Goal: Complete application form

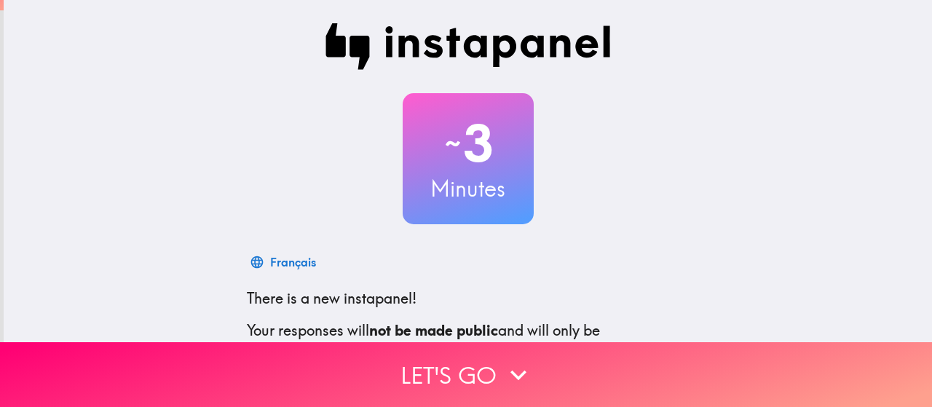
scroll to position [198, 0]
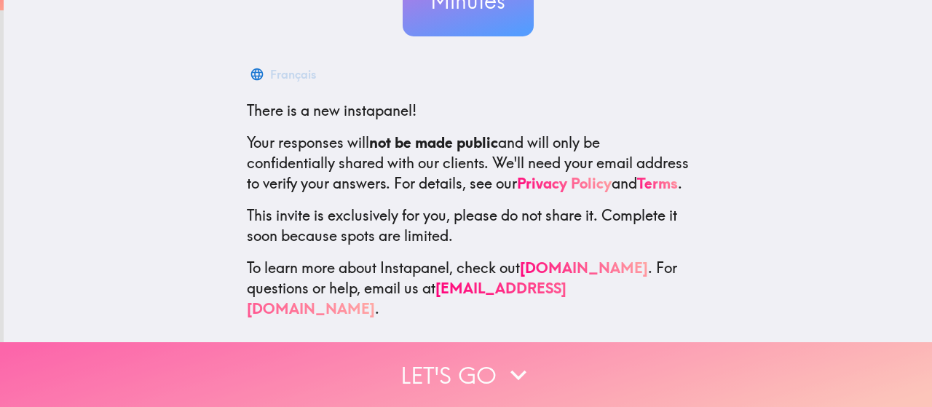
click at [473, 368] on button "Let's go" at bounding box center [466, 374] width 932 height 65
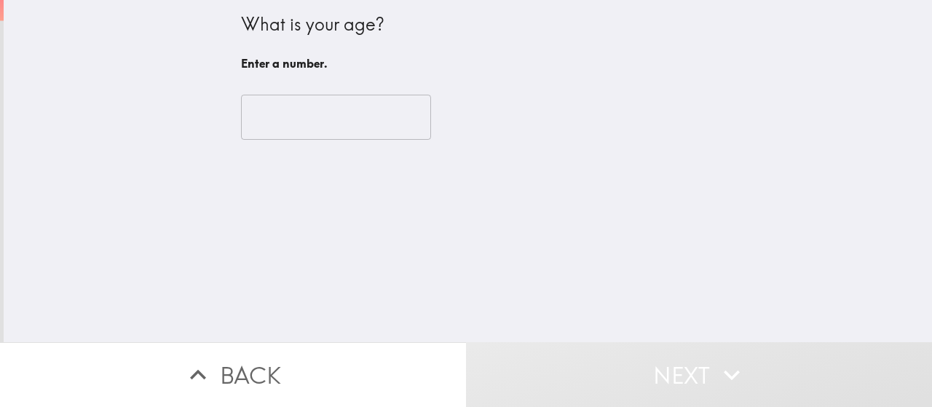
click at [357, 105] on input "number" at bounding box center [336, 117] width 190 height 45
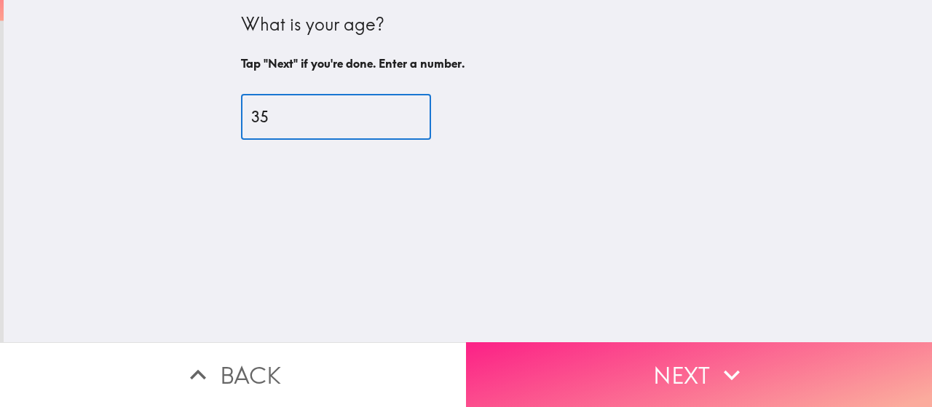
type input "35"
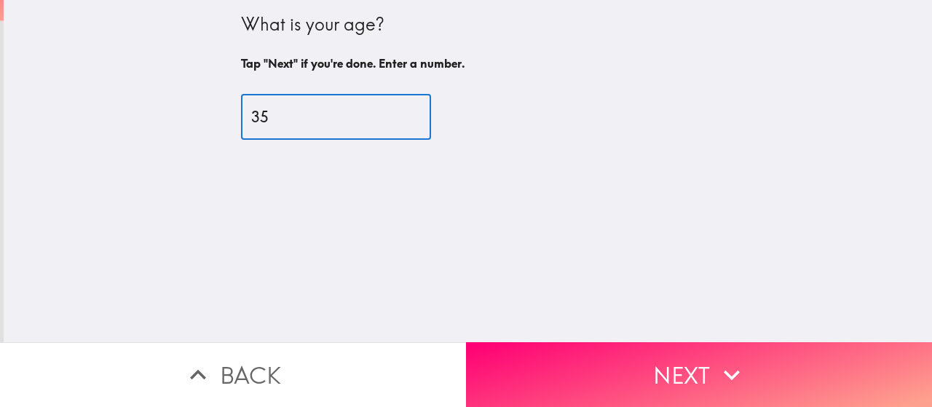
click at [799, 352] on button "Next" at bounding box center [699, 374] width 466 height 65
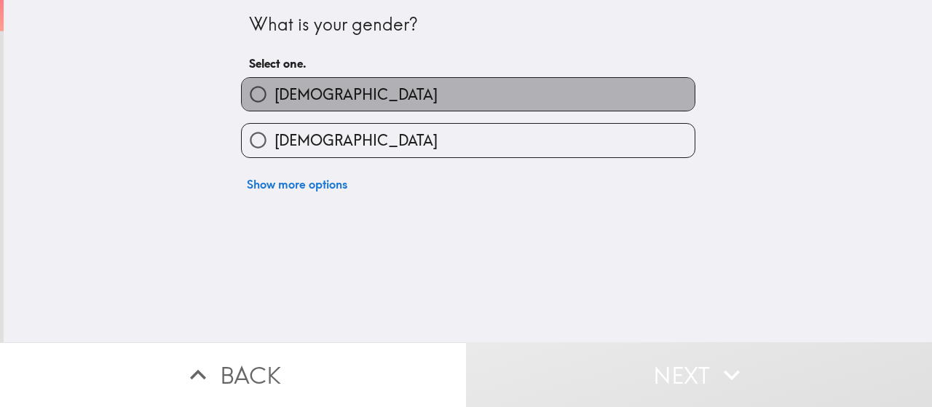
click at [558, 104] on label "[DEMOGRAPHIC_DATA]" at bounding box center [468, 94] width 453 height 33
click at [275, 104] on input "[DEMOGRAPHIC_DATA]" at bounding box center [258, 94] width 33 height 33
radio input "true"
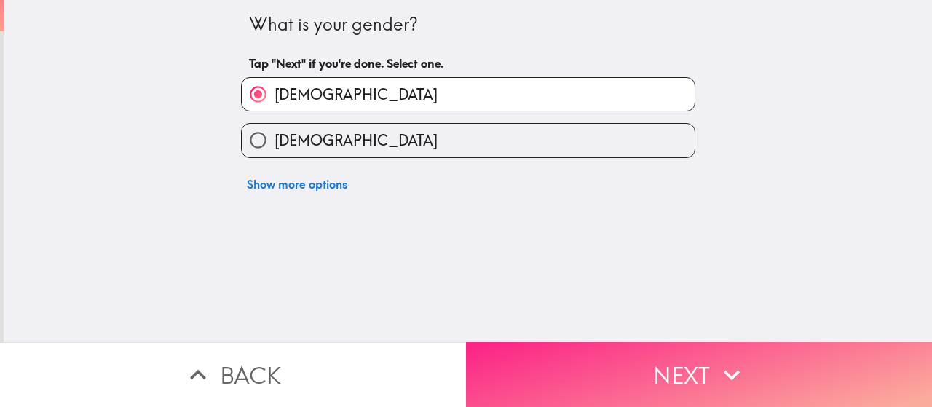
click at [580, 359] on button "Next" at bounding box center [699, 374] width 466 height 65
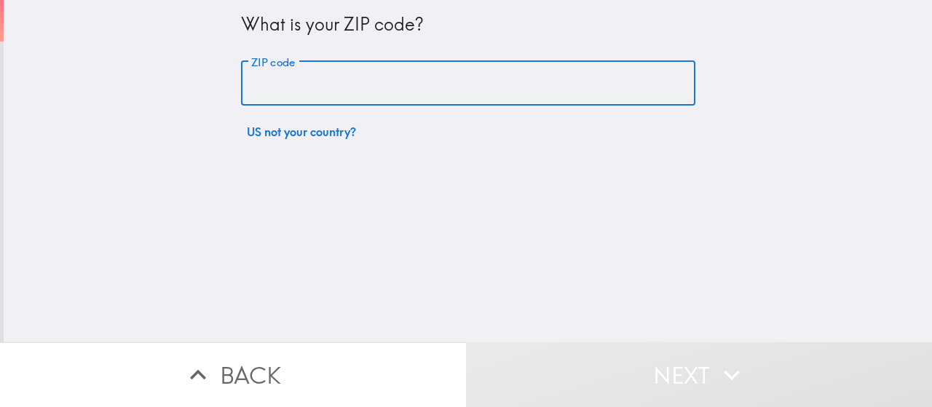
click at [414, 92] on input "ZIP code" at bounding box center [468, 83] width 454 height 45
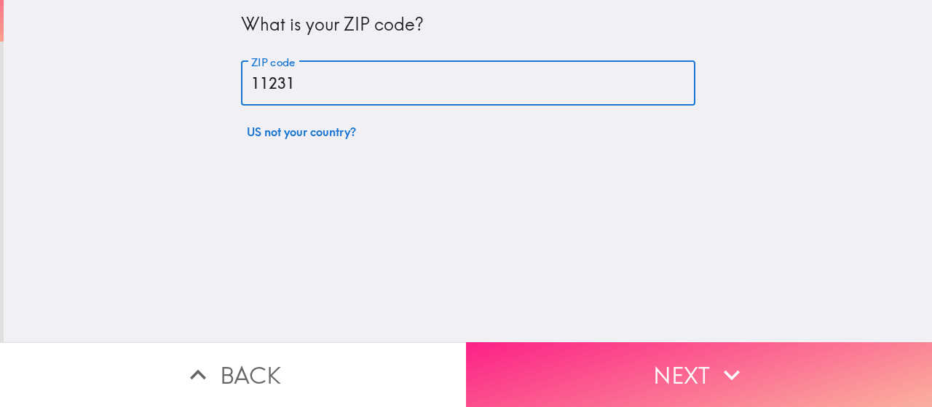
type input "11231"
click at [575, 347] on button "Next" at bounding box center [699, 374] width 466 height 65
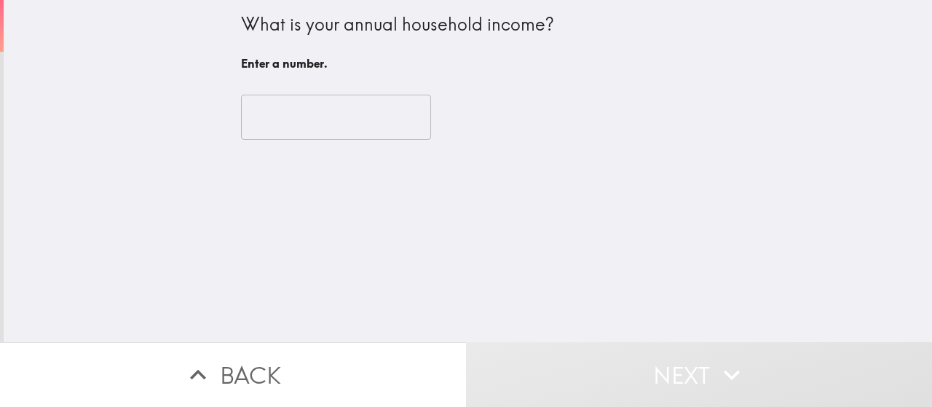
click at [319, 130] on input "number" at bounding box center [336, 117] width 190 height 45
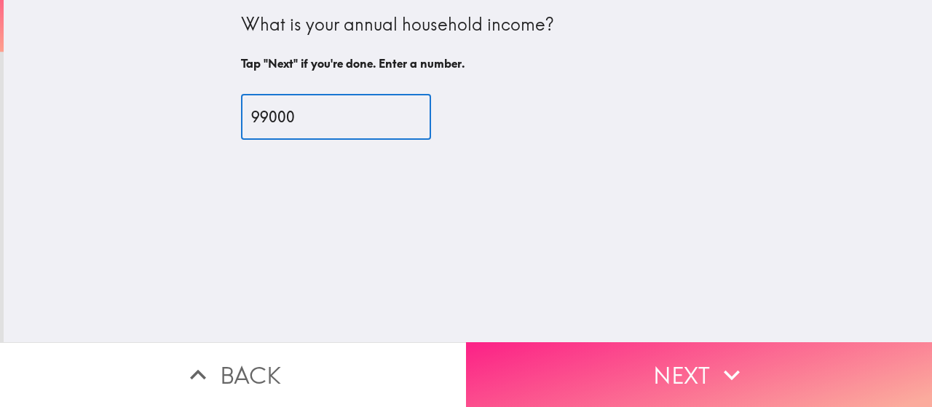
type input "99000"
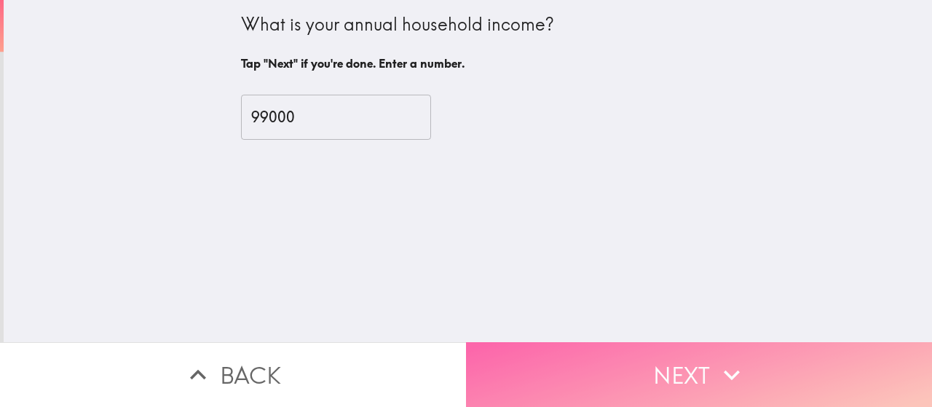
click at [514, 342] on button "Next" at bounding box center [699, 374] width 466 height 65
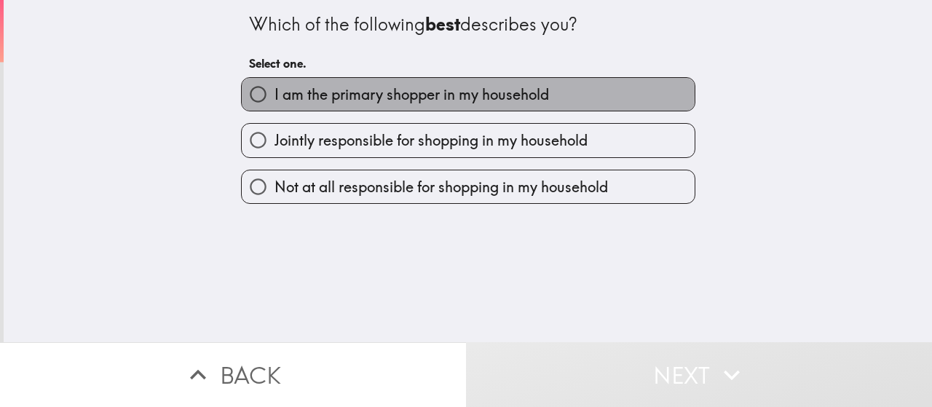
click at [362, 92] on span "I am the primary shopper in my household" at bounding box center [412, 94] width 275 height 20
click at [275, 92] on input "I am the primary shopper in my household" at bounding box center [258, 94] width 33 height 33
radio input "true"
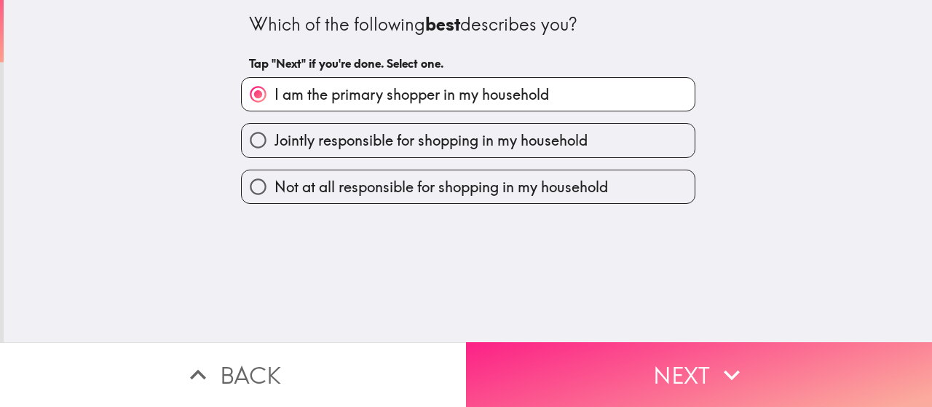
click at [536, 360] on button "Next" at bounding box center [699, 374] width 466 height 65
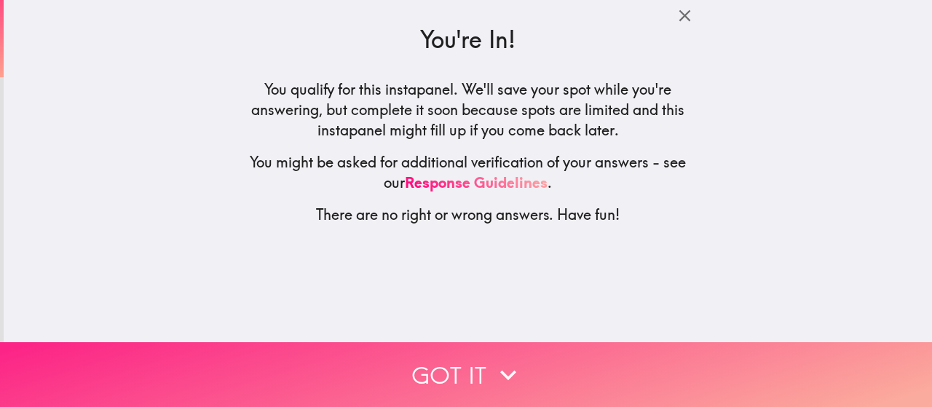
click at [508, 359] on icon "button" at bounding box center [508, 375] width 32 height 32
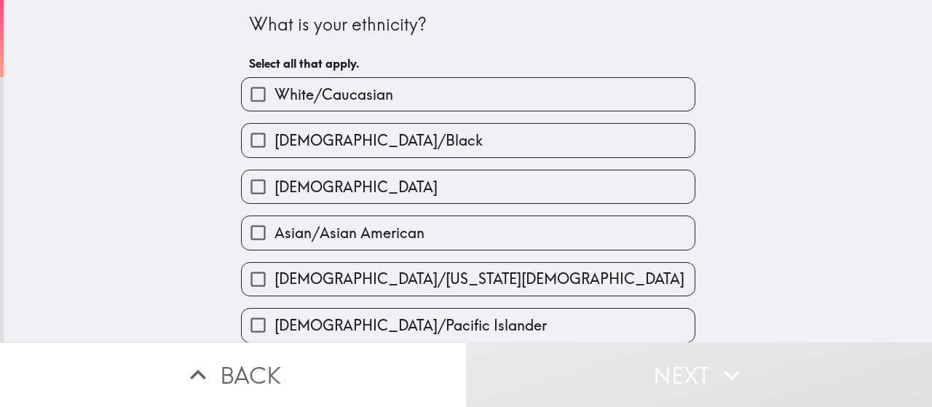
click at [348, 95] on span "White/Caucasian" at bounding box center [334, 94] width 119 height 20
click at [275, 95] on input "White/Caucasian" at bounding box center [258, 94] width 33 height 33
checkbox input "true"
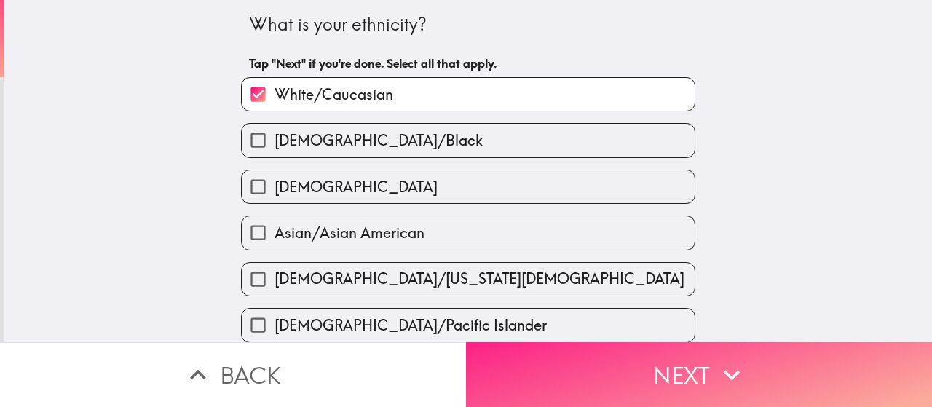
click at [521, 366] on button "Next" at bounding box center [699, 374] width 466 height 65
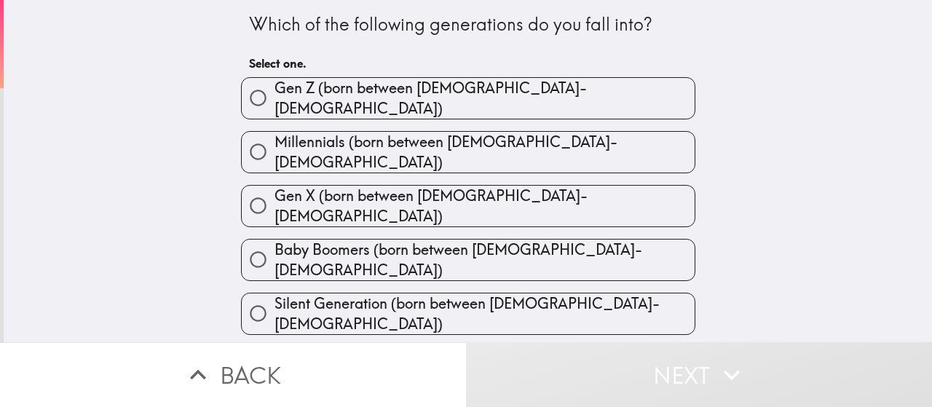
click at [331, 139] on span "Millennials (born between [DEMOGRAPHIC_DATA]-[DEMOGRAPHIC_DATA])" at bounding box center [485, 152] width 420 height 41
click at [275, 139] on input "Millennials (born between [DEMOGRAPHIC_DATA]-[DEMOGRAPHIC_DATA])" at bounding box center [258, 151] width 33 height 33
radio input "true"
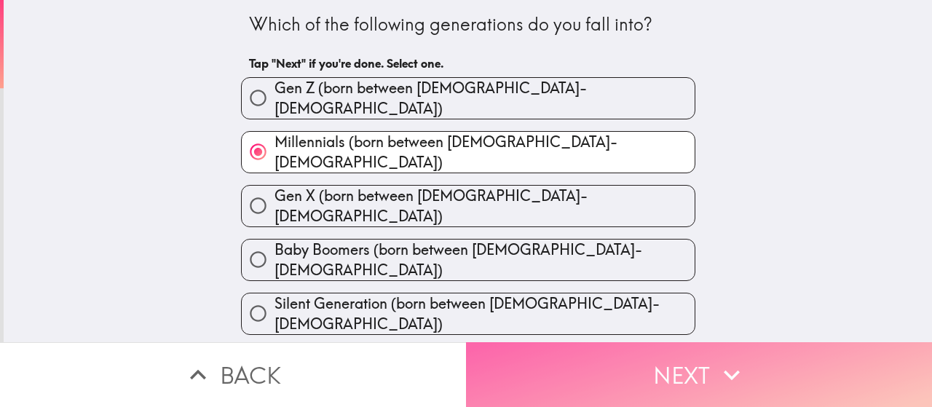
click at [524, 362] on button "Next" at bounding box center [699, 374] width 466 height 65
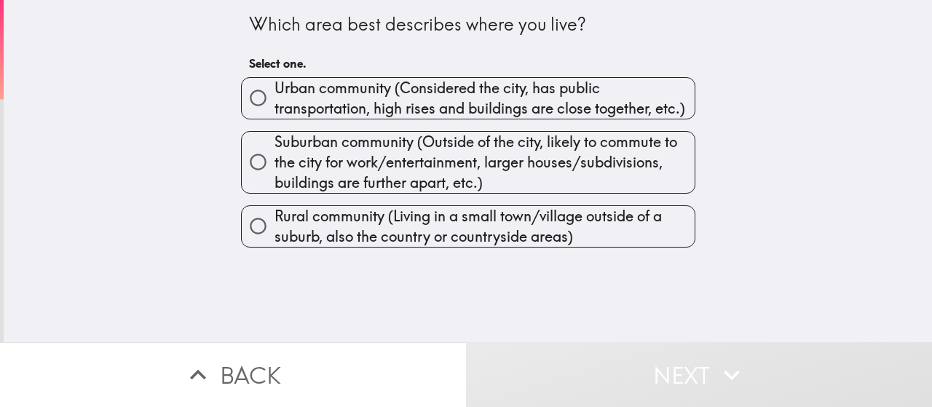
click at [377, 106] on span "Urban community (Considered the city, has public transportation, high rises and…" at bounding box center [485, 98] width 420 height 41
click at [275, 106] on input "Urban community (Considered the city, has public transportation, high rises and…" at bounding box center [258, 98] width 33 height 33
radio input "true"
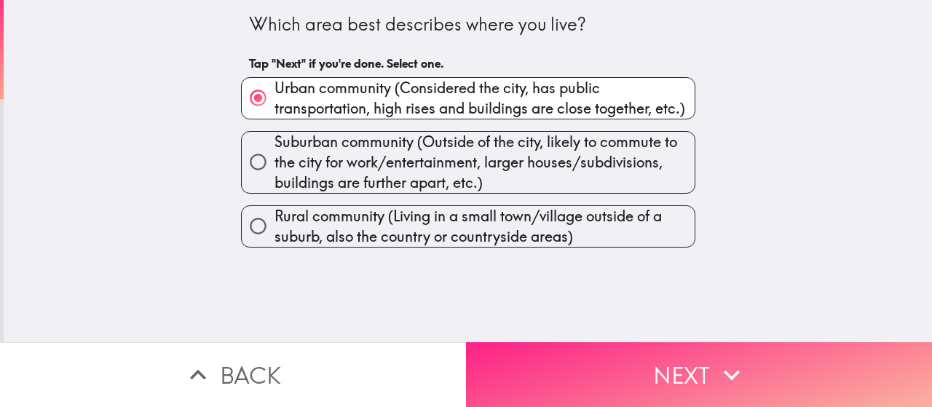
click at [553, 377] on button "Next" at bounding box center [699, 374] width 466 height 65
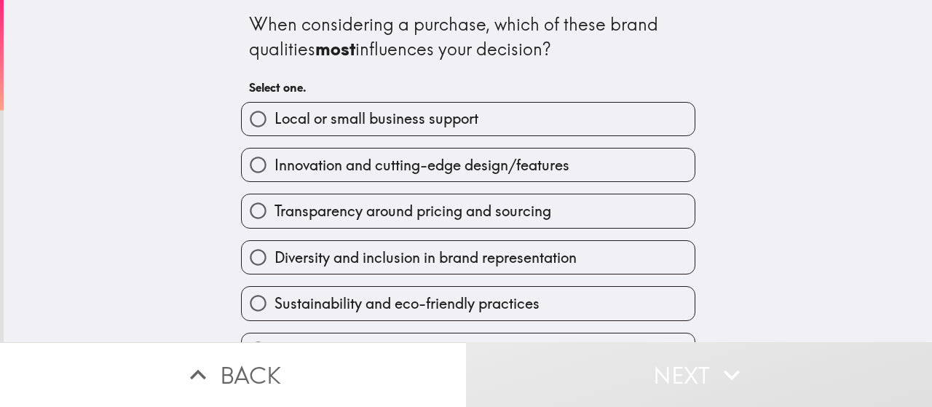
click at [344, 302] on span "Sustainability and eco-friendly practices" at bounding box center [407, 303] width 265 height 20
click at [275, 302] on input "Sustainability and eco-friendly practices" at bounding box center [258, 303] width 33 height 33
radio input "true"
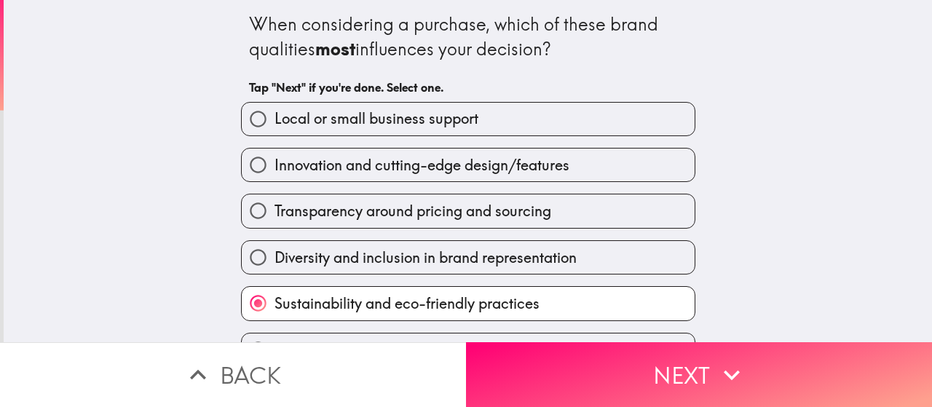
click at [316, 218] on span "Transparency around pricing and sourcing" at bounding box center [413, 211] width 277 height 20
click at [275, 218] on input "Transparency around pricing and sourcing" at bounding box center [258, 210] width 33 height 33
radio input "true"
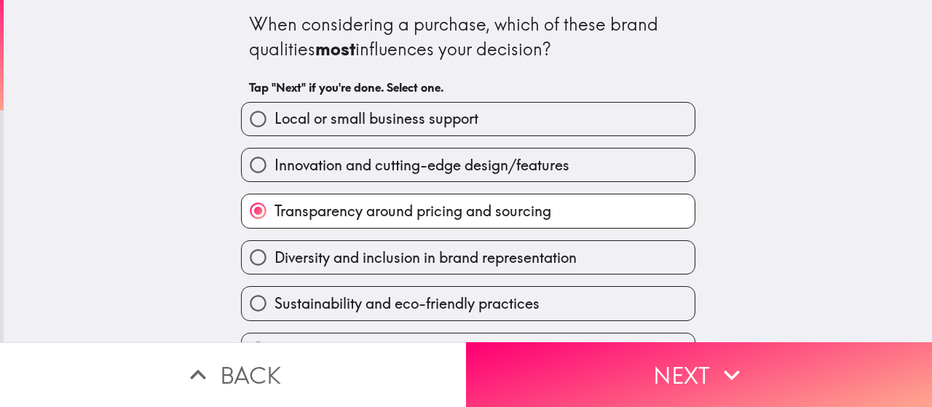
click at [456, 314] on span "Sustainability and eco-friendly practices" at bounding box center [407, 303] width 265 height 20
click at [275, 314] on input "Sustainability and eco-friendly practices" at bounding box center [258, 303] width 33 height 33
radio input "true"
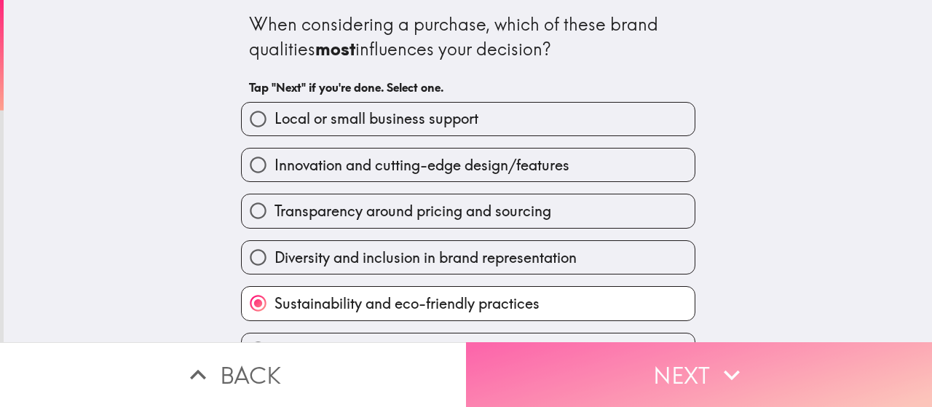
click at [518, 370] on button "Next" at bounding box center [699, 374] width 466 height 65
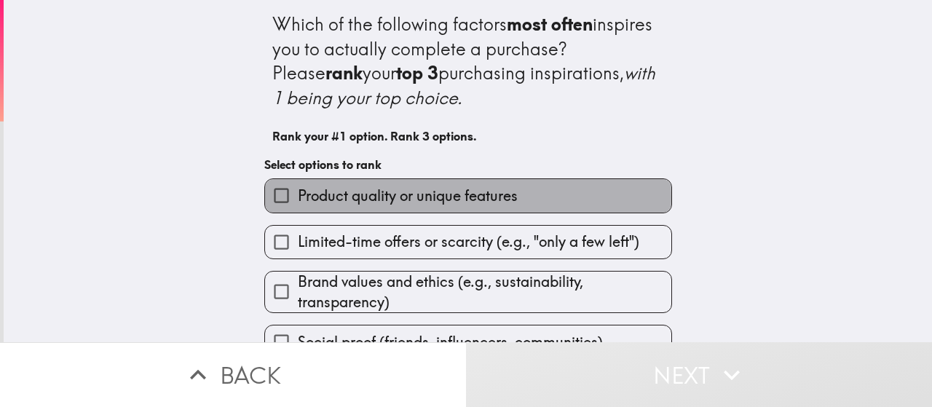
click at [392, 198] on span "Product quality or unique features" at bounding box center [408, 196] width 220 height 20
click at [298, 198] on input "Product quality or unique features" at bounding box center [281, 195] width 33 height 33
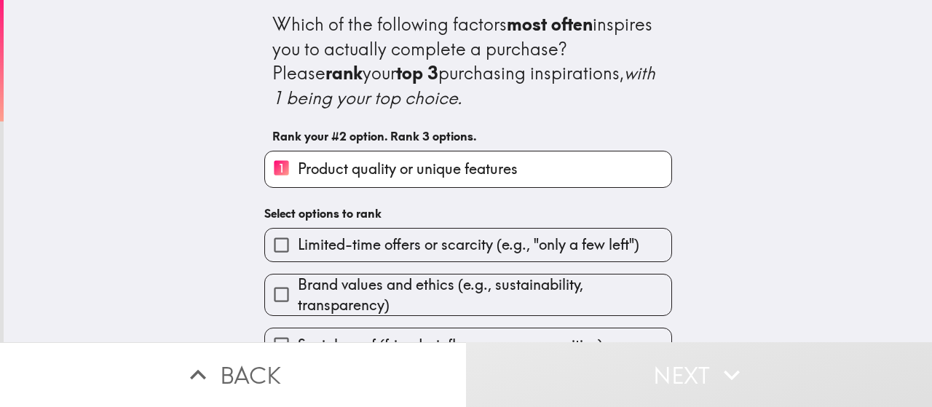
scroll to position [173, 0]
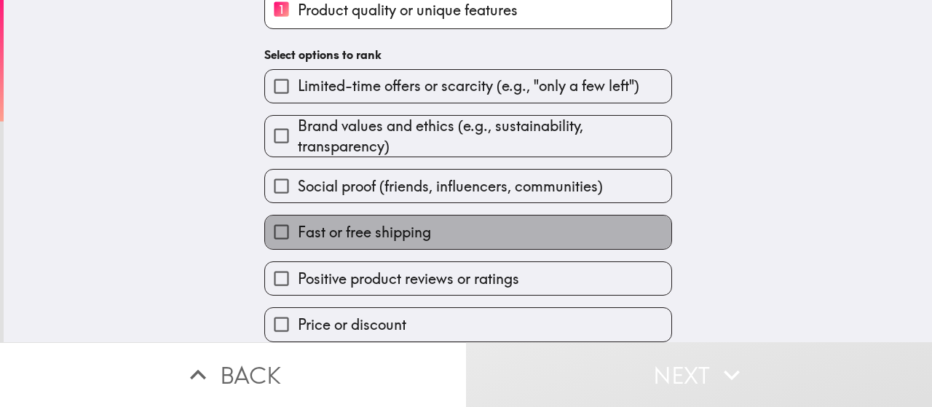
click at [403, 230] on span "Fast or free shipping" at bounding box center [364, 232] width 133 height 20
click at [298, 230] on input "Fast or free shipping" at bounding box center [281, 232] width 33 height 33
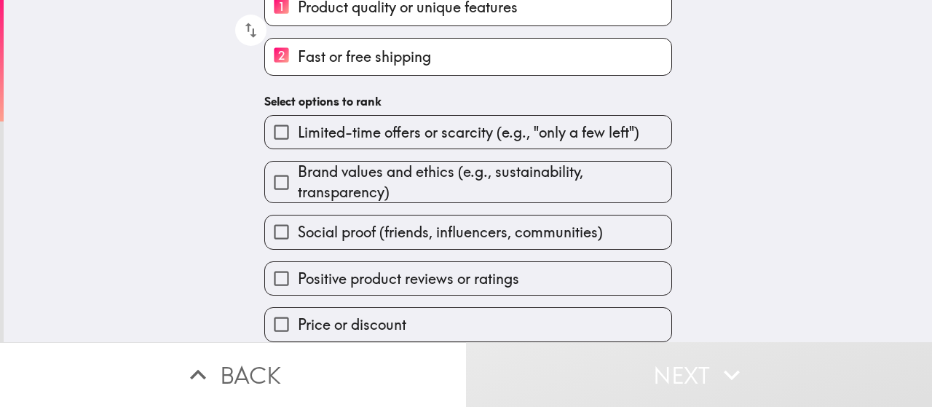
click at [405, 315] on label "Price or discount" at bounding box center [468, 324] width 406 height 33
click at [298, 315] on input "Price or discount" at bounding box center [281, 324] width 33 height 33
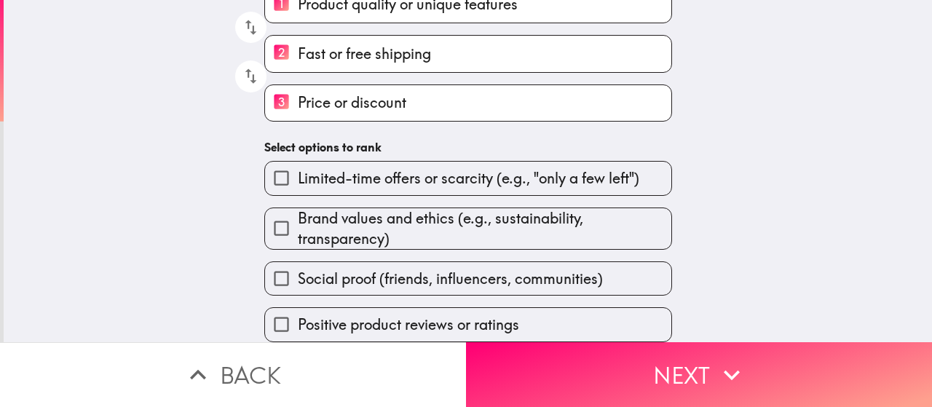
scroll to position [175, 0]
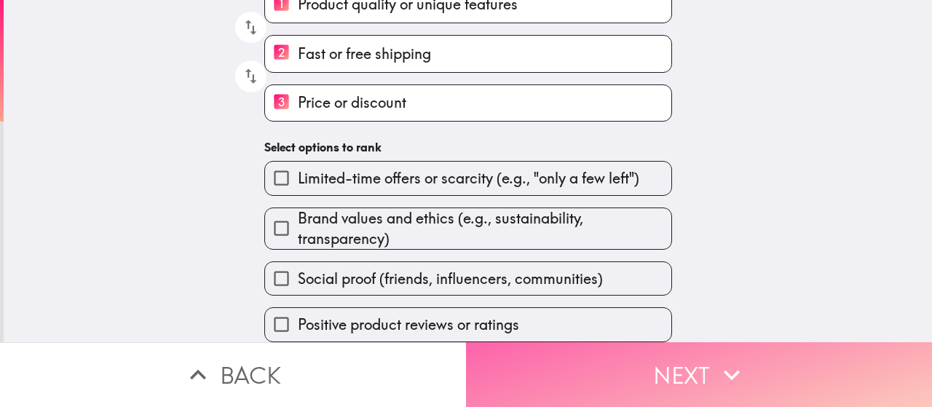
click at [511, 362] on button "Next" at bounding box center [699, 374] width 466 height 65
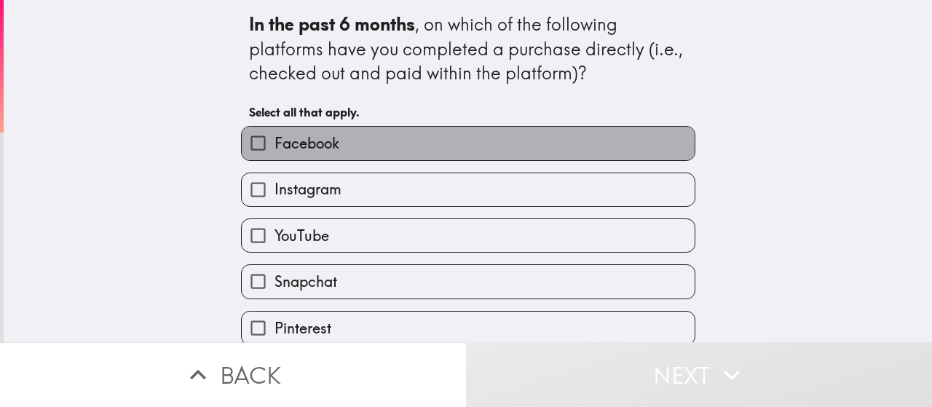
click at [354, 148] on label "Facebook" at bounding box center [468, 143] width 453 height 33
click at [275, 148] on input "Facebook" at bounding box center [258, 143] width 33 height 33
checkbox input "true"
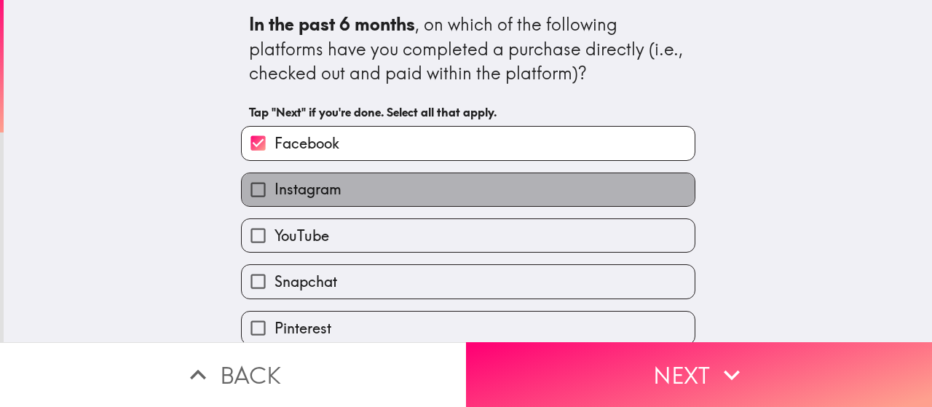
click at [339, 187] on label "Instagram" at bounding box center [468, 189] width 453 height 33
click at [275, 187] on input "Instagram" at bounding box center [258, 189] width 33 height 33
checkbox input "true"
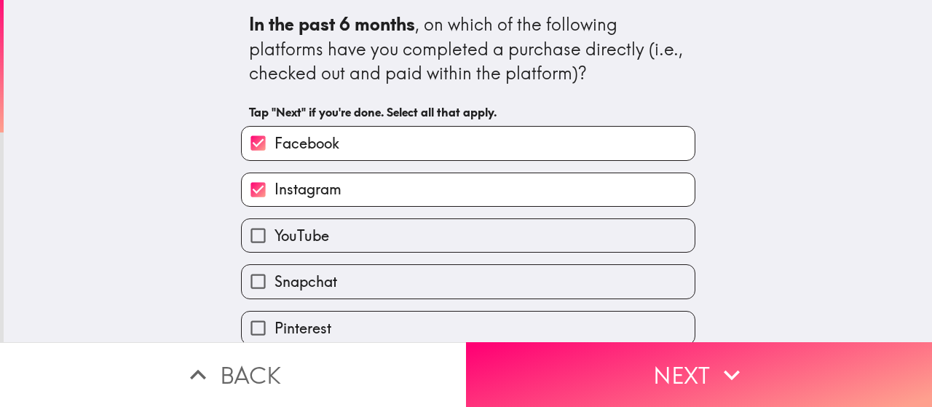
click at [340, 215] on div "YouTube" at bounding box center [462, 230] width 466 height 46
click at [342, 229] on label "YouTube" at bounding box center [468, 235] width 453 height 33
click at [275, 229] on input "YouTube" at bounding box center [258, 235] width 33 height 33
checkbox input "true"
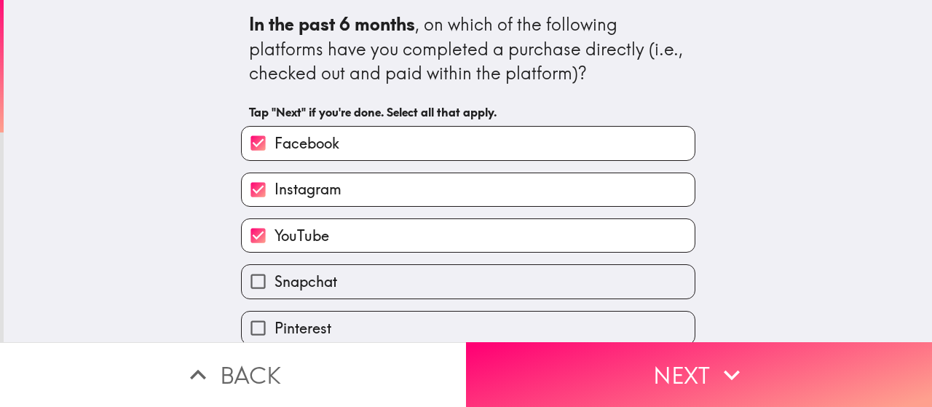
scroll to position [109, 0]
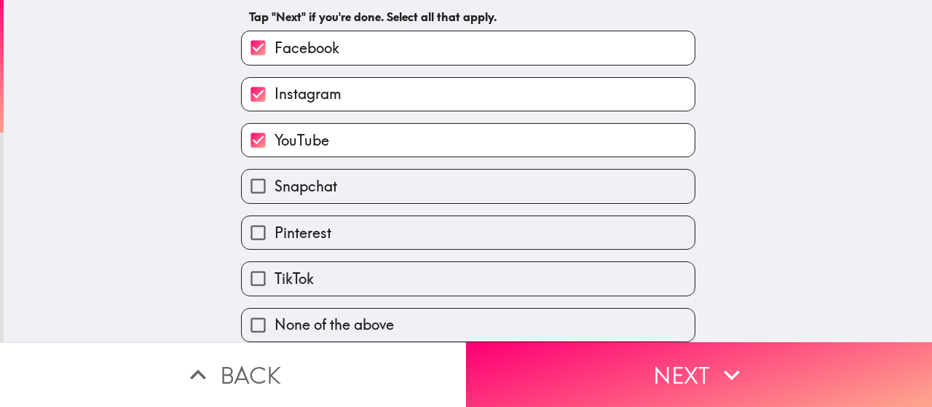
click at [328, 262] on label "TikTok" at bounding box center [468, 278] width 453 height 33
click at [275, 262] on input "TikTok" at bounding box center [258, 278] width 33 height 33
checkbox input "true"
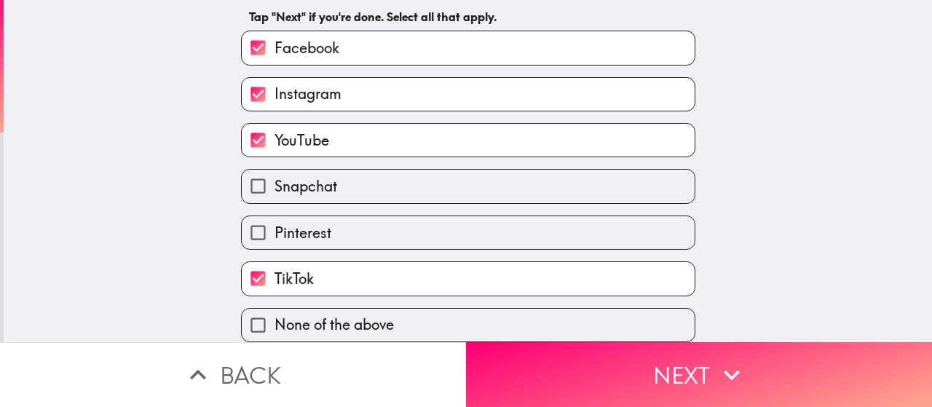
click at [365, 218] on label "Pinterest" at bounding box center [468, 232] width 453 height 33
click at [275, 218] on input "Pinterest" at bounding box center [258, 232] width 33 height 33
checkbox input "true"
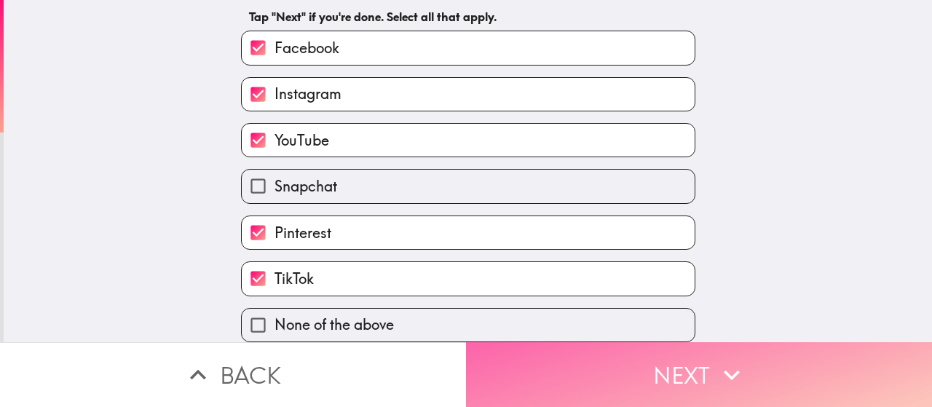
click at [569, 357] on button "Next" at bounding box center [699, 374] width 466 height 65
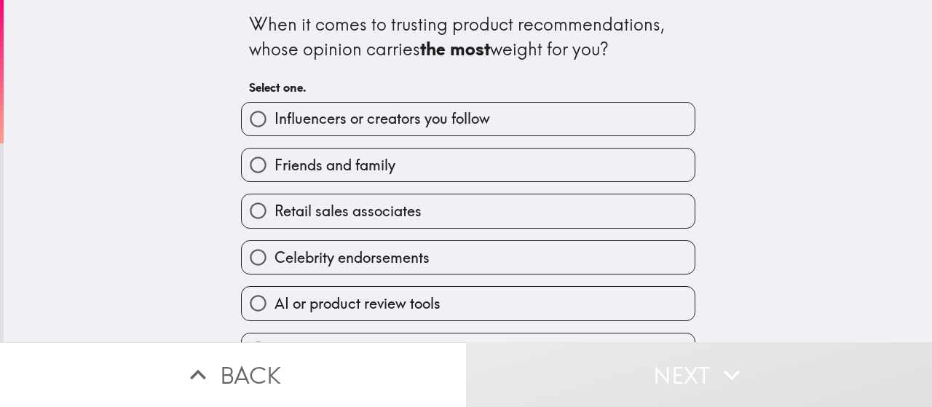
click at [390, 120] on span "Influencers or creators you follow" at bounding box center [383, 118] width 216 height 20
click at [275, 120] on input "Influencers or creators you follow" at bounding box center [258, 119] width 33 height 33
radio input "true"
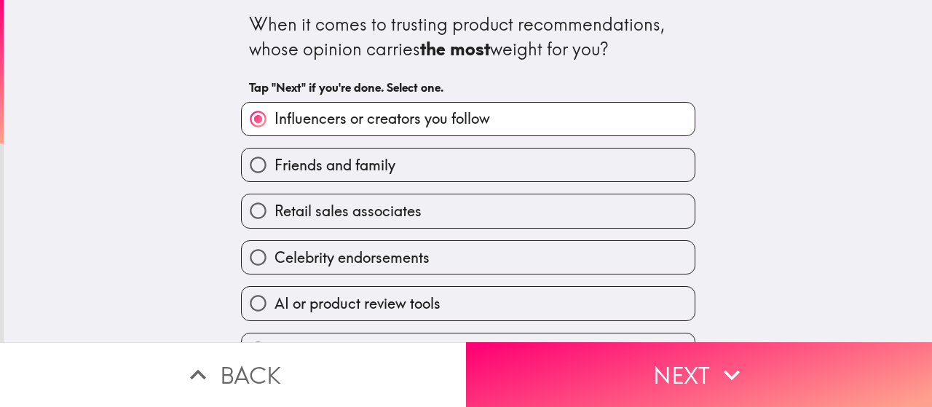
click at [384, 125] on span "Influencers or creators you follow" at bounding box center [383, 118] width 216 height 20
click at [275, 125] on input "Influencers or creators you follow" at bounding box center [258, 119] width 33 height 33
click at [336, 213] on span "Retail sales associates" at bounding box center [348, 211] width 147 height 20
click at [275, 213] on input "Retail sales associates" at bounding box center [258, 210] width 33 height 33
radio input "true"
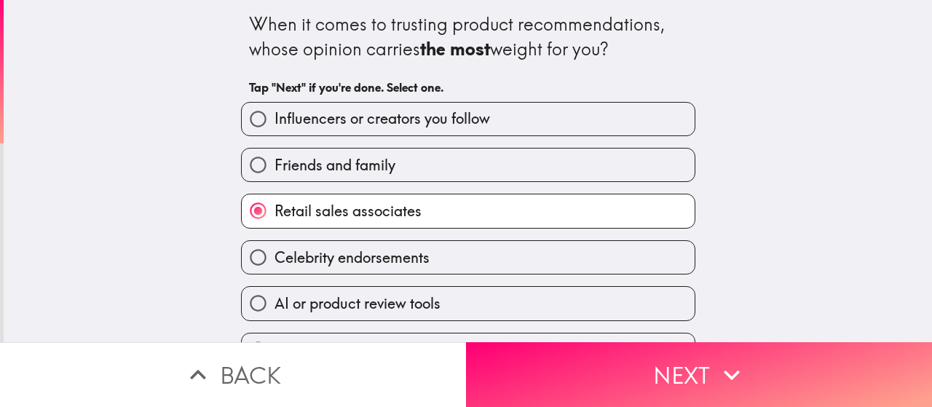
click at [342, 120] on span "Influencers or creators you follow" at bounding box center [383, 118] width 216 height 20
click at [275, 120] on input "Influencers or creators you follow" at bounding box center [258, 119] width 33 height 33
radio input "true"
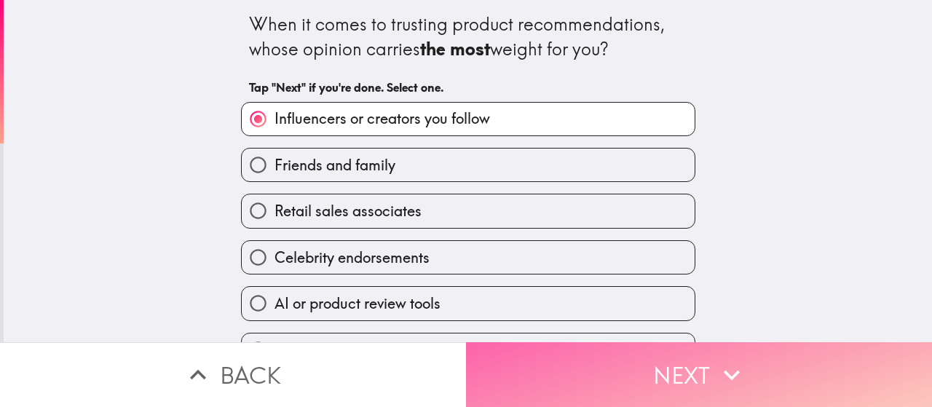
click at [528, 363] on button "Next" at bounding box center [699, 374] width 466 height 65
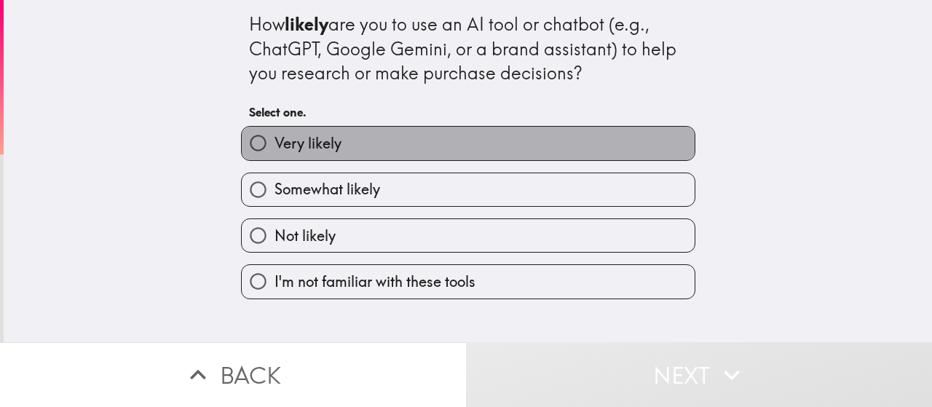
click at [436, 146] on label "Very likely" at bounding box center [468, 143] width 453 height 33
click at [275, 146] on input "Very likely" at bounding box center [258, 143] width 33 height 33
radio input "true"
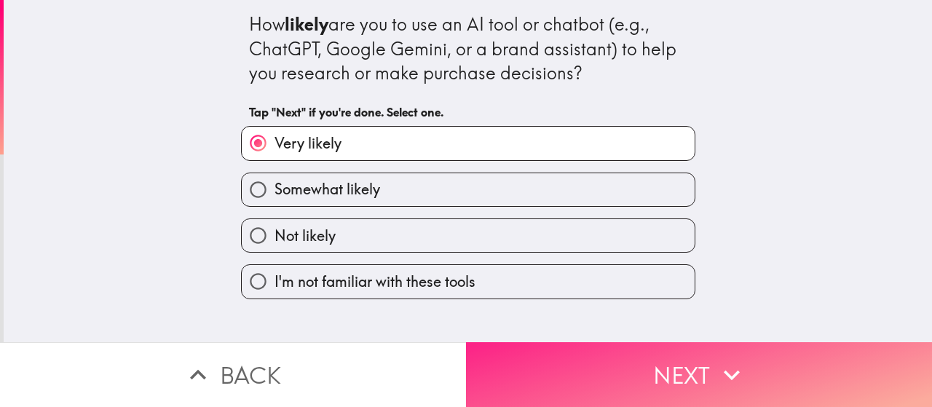
click at [569, 367] on button "Next" at bounding box center [699, 374] width 466 height 65
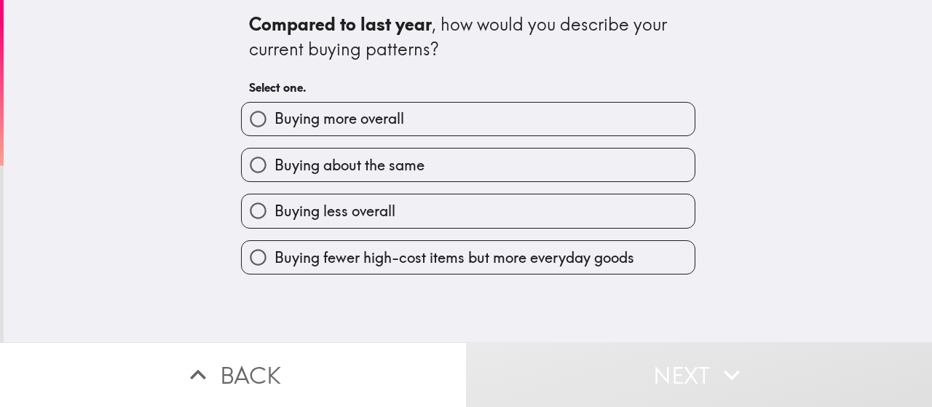
click at [406, 128] on label "Buying more overall" at bounding box center [468, 119] width 453 height 33
click at [275, 128] on input "Buying more overall" at bounding box center [258, 119] width 33 height 33
radio input "true"
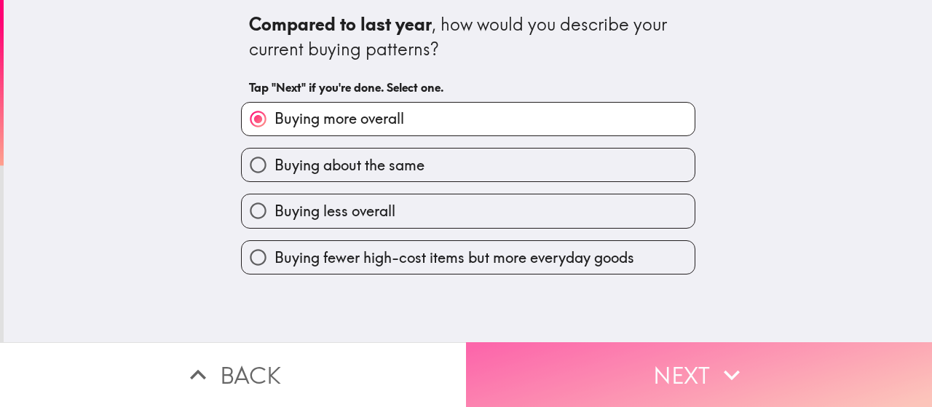
click at [548, 343] on button "Next" at bounding box center [699, 374] width 466 height 65
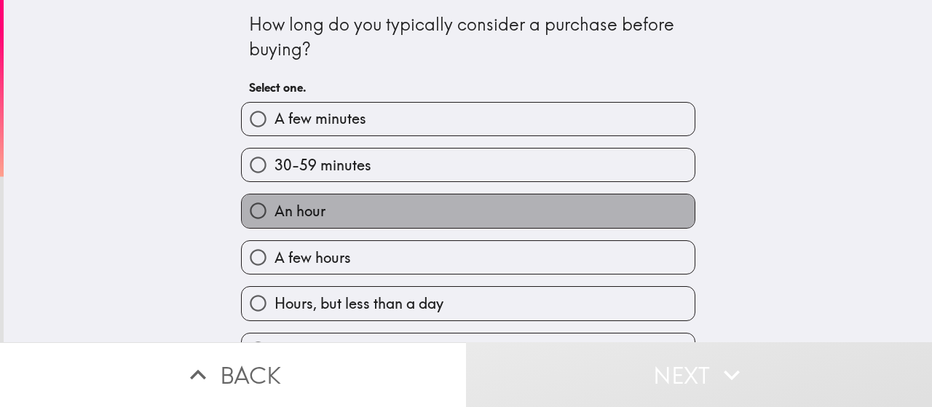
click at [399, 209] on label "An hour" at bounding box center [468, 210] width 453 height 33
click at [275, 209] on input "An hour" at bounding box center [258, 210] width 33 height 33
radio input "true"
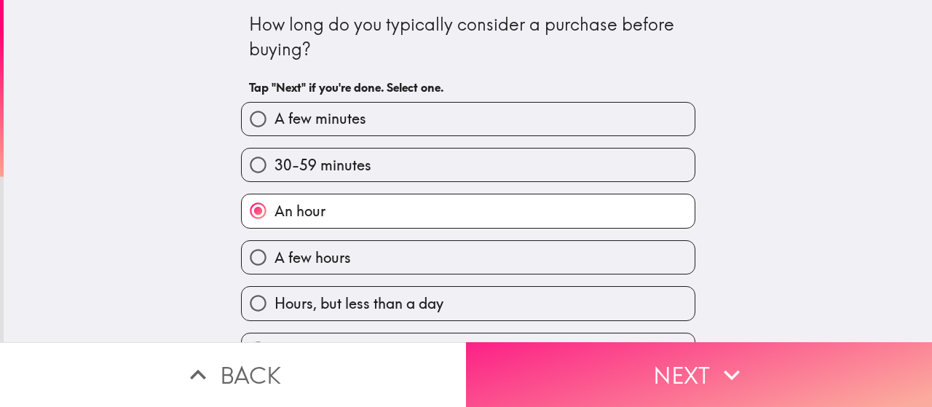
click at [544, 374] on button "Next" at bounding box center [699, 374] width 466 height 65
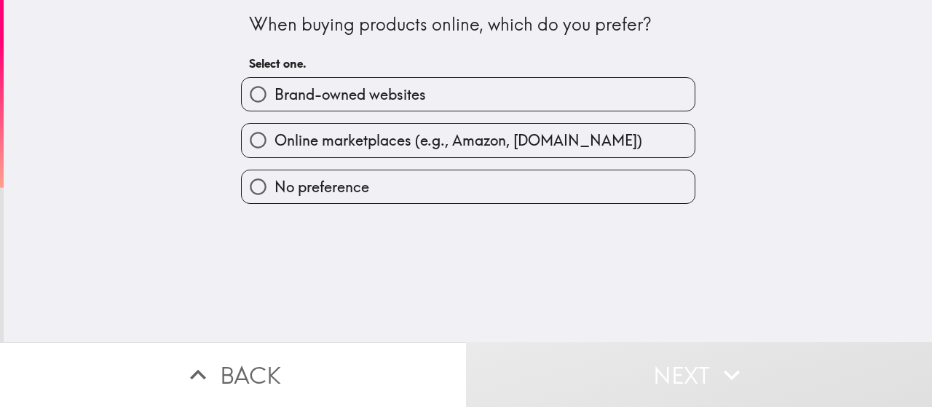
click at [395, 92] on span "Brand-owned websites" at bounding box center [350, 94] width 151 height 20
click at [275, 92] on input "Brand-owned websites" at bounding box center [258, 94] width 33 height 33
radio input "true"
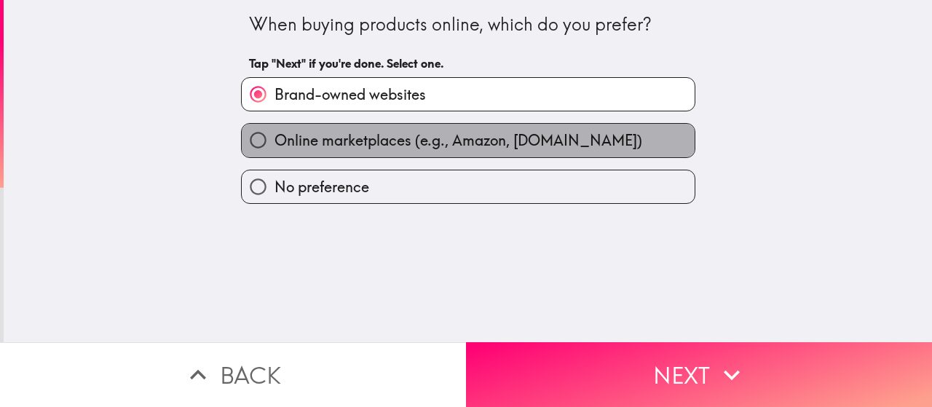
click at [438, 148] on span "Online marketplaces (e.g., Amazon, [DOMAIN_NAME])" at bounding box center [459, 140] width 368 height 20
click at [275, 148] on input "Online marketplaces (e.g., Amazon, [DOMAIN_NAME])" at bounding box center [258, 140] width 33 height 33
radio input "true"
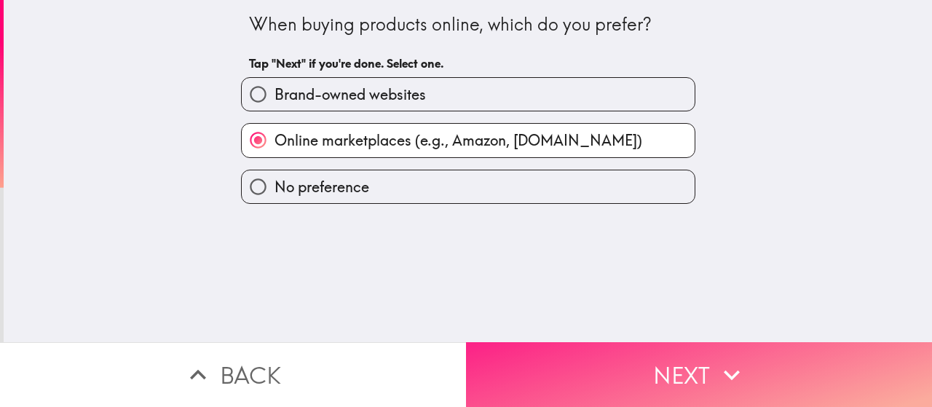
click at [570, 363] on button "Next" at bounding box center [699, 374] width 466 height 65
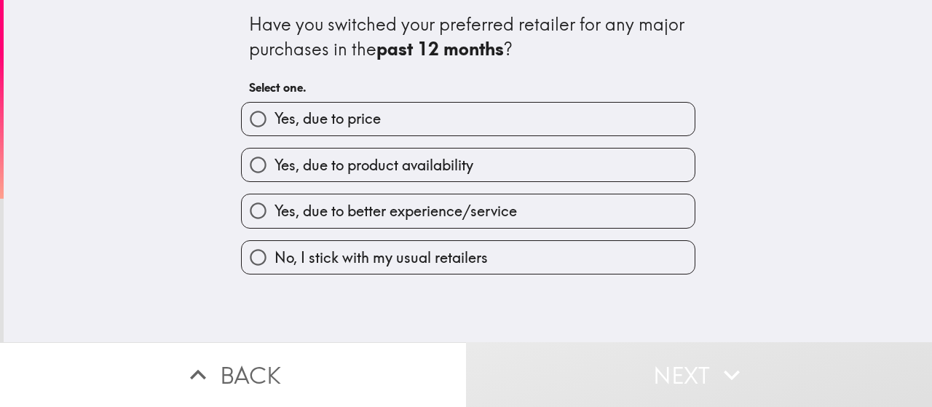
click at [392, 116] on label "Yes, due to price" at bounding box center [468, 119] width 453 height 33
click at [275, 116] on input "Yes, due to price" at bounding box center [258, 119] width 33 height 33
radio input "true"
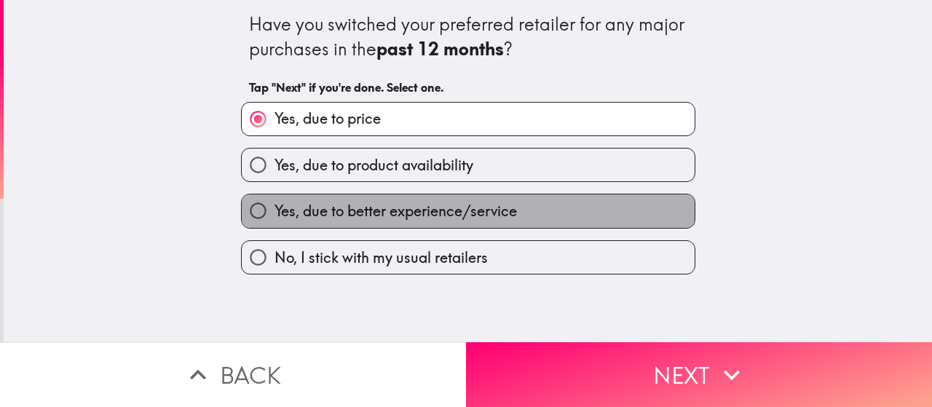
click at [463, 216] on span "Yes, due to better experience/service" at bounding box center [396, 211] width 242 height 20
click at [275, 216] on input "Yes, due to better experience/service" at bounding box center [258, 210] width 33 height 33
radio input "true"
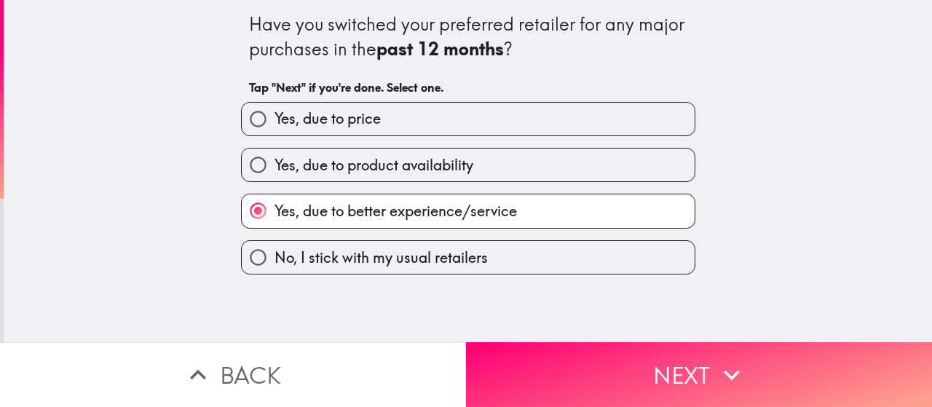
click at [558, 315] on div "Have you switched your preferred retailer for any major purchases in the past 1…" at bounding box center [468, 171] width 928 height 342
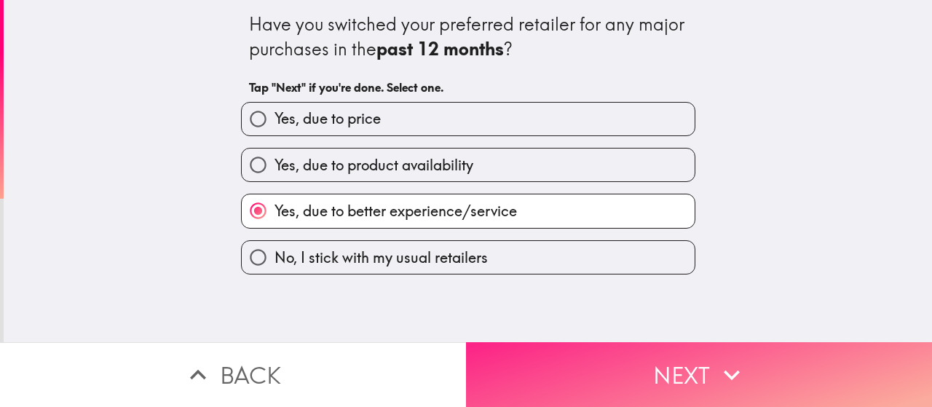
click at [577, 382] on button "Next" at bounding box center [699, 374] width 466 height 65
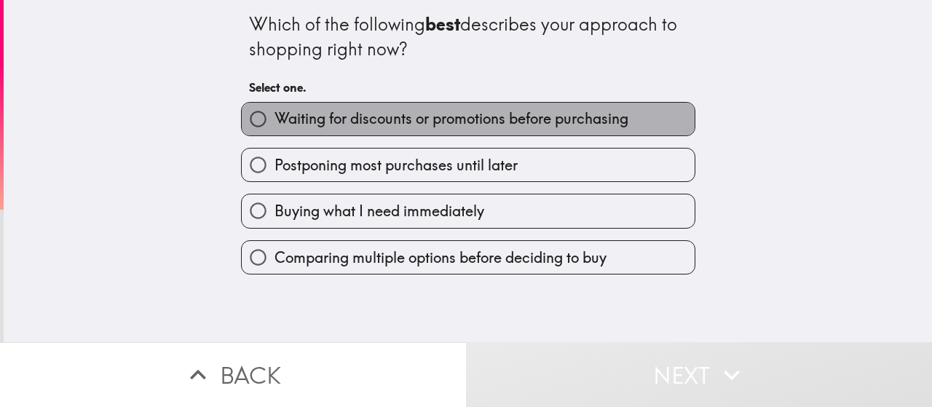
click at [403, 129] on label "Waiting for discounts or promotions before purchasing" at bounding box center [468, 119] width 453 height 33
click at [275, 129] on input "Waiting for discounts or promotions before purchasing" at bounding box center [258, 119] width 33 height 33
radio input "true"
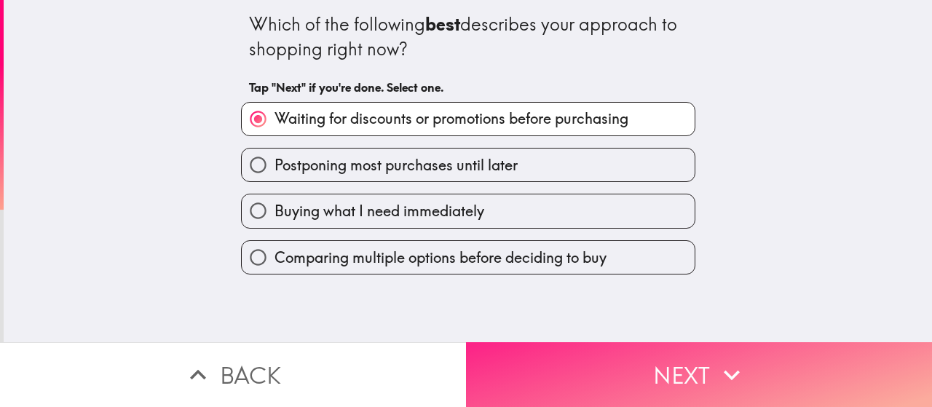
click at [543, 352] on button "Next" at bounding box center [699, 374] width 466 height 65
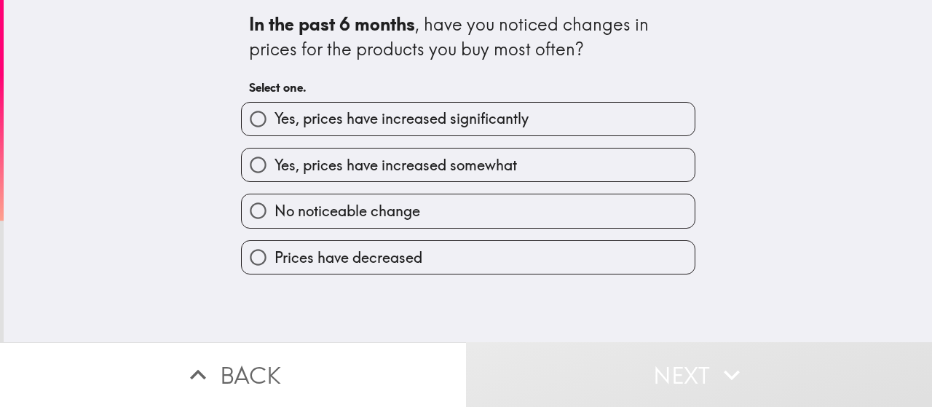
click at [406, 118] on span "Yes, prices have increased significantly" at bounding box center [402, 118] width 254 height 20
click at [275, 118] on input "Yes, prices have increased significantly" at bounding box center [258, 119] width 33 height 33
radio input "true"
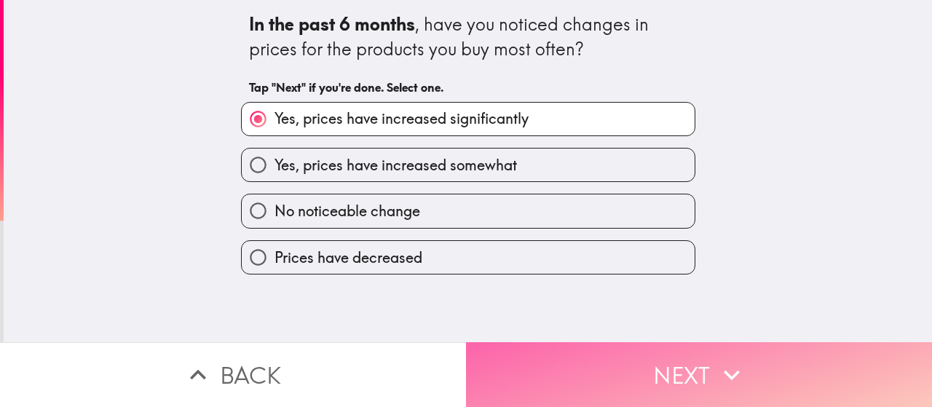
click at [549, 363] on button "Next" at bounding box center [699, 374] width 466 height 65
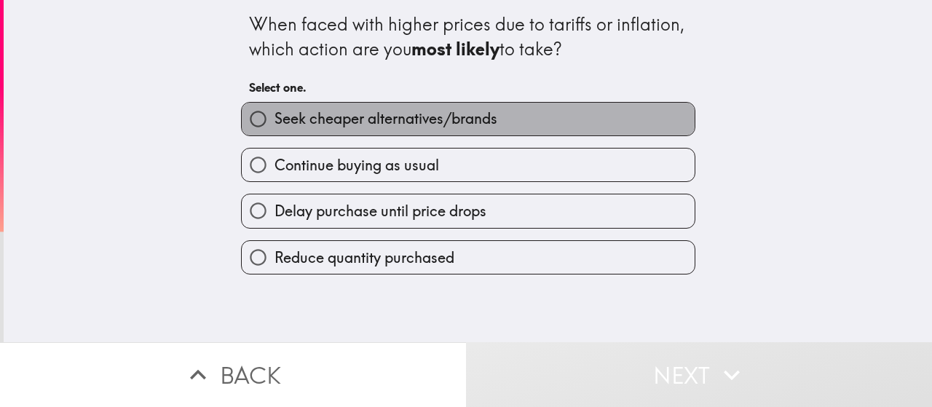
click at [368, 119] on span "Seek cheaper alternatives/brands" at bounding box center [386, 118] width 223 height 20
click at [275, 119] on input "Seek cheaper alternatives/brands" at bounding box center [258, 119] width 33 height 33
radio input "true"
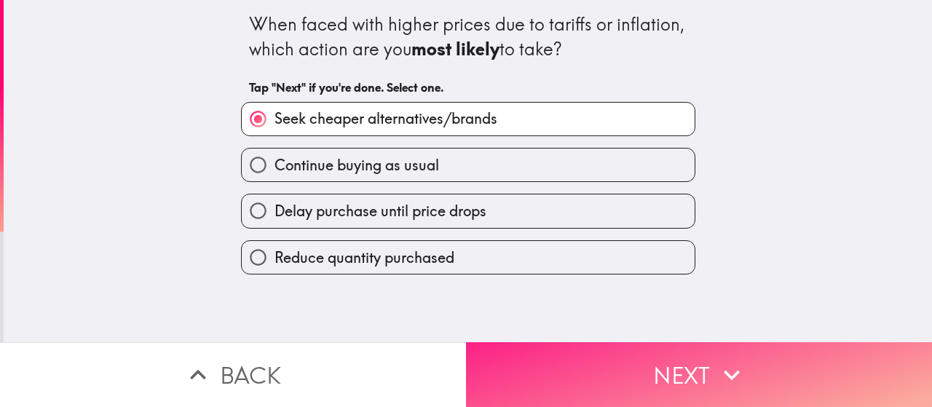
click at [565, 368] on button "Next" at bounding box center [699, 374] width 466 height 65
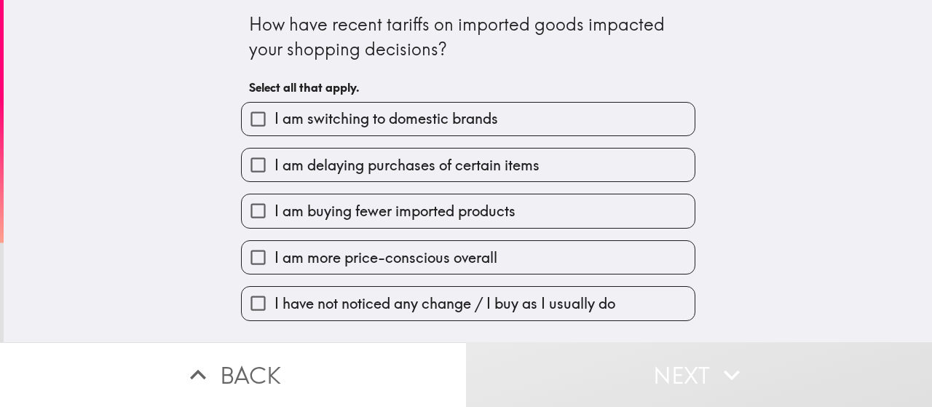
click at [364, 114] on span "I am switching to domestic brands" at bounding box center [387, 118] width 224 height 20
click at [275, 114] on input "I am switching to domestic brands" at bounding box center [258, 119] width 33 height 33
checkbox input "true"
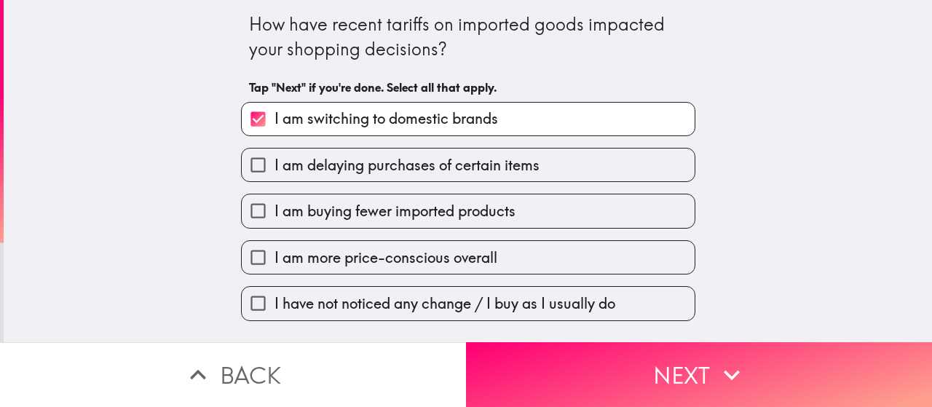
click at [374, 209] on span "I am buying fewer imported products" at bounding box center [395, 211] width 241 height 20
click at [275, 209] on input "I am buying fewer imported products" at bounding box center [258, 210] width 33 height 33
checkbox input "true"
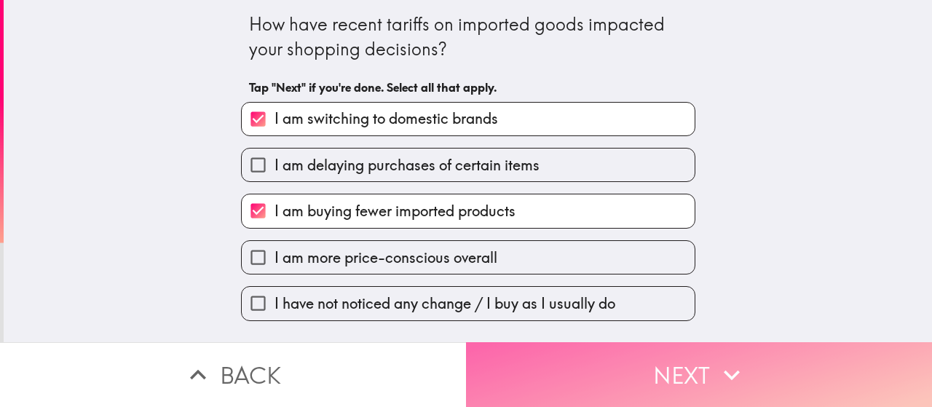
click at [496, 346] on button "Next" at bounding box center [699, 374] width 466 height 65
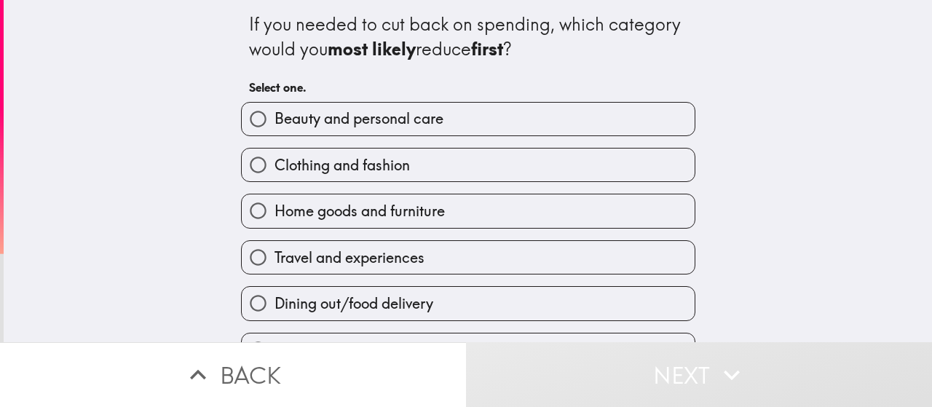
click at [312, 119] on span "Beauty and personal care" at bounding box center [359, 118] width 169 height 20
click at [275, 119] on input "Beauty and personal care" at bounding box center [258, 119] width 33 height 33
radio input "true"
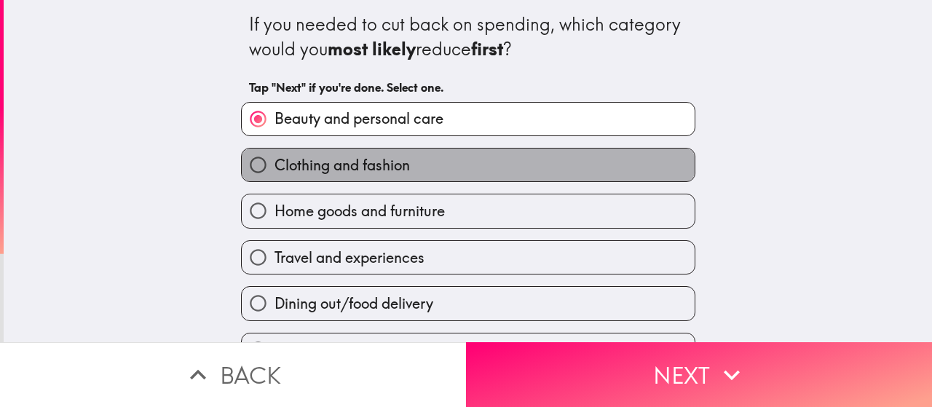
click at [354, 178] on label "Clothing and fashion" at bounding box center [468, 165] width 453 height 33
click at [275, 178] on input "Clothing and fashion" at bounding box center [258, 165] width 33 height 33
radio input "true"
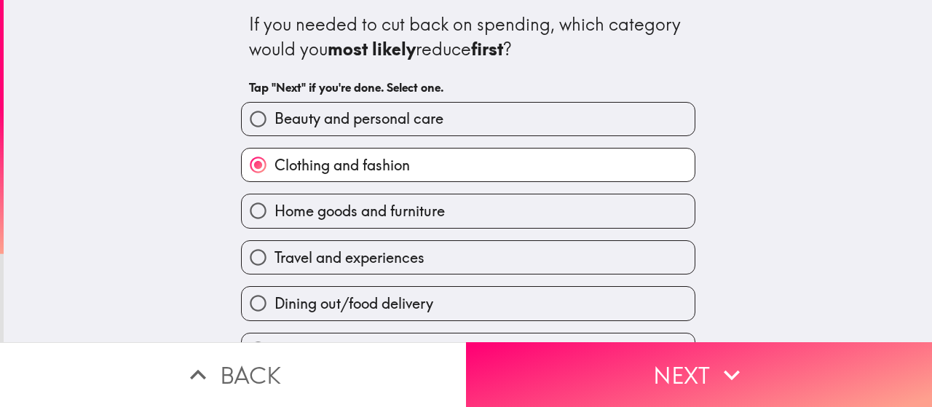
click at [350, 220] on span "Home goods and furniture" at bounding box center [360, 211] width 170 height 20
click at [275, 220] on input "Home goods and furniture" at bounding box center [258, 210] width 33 height 33
radio input "true"
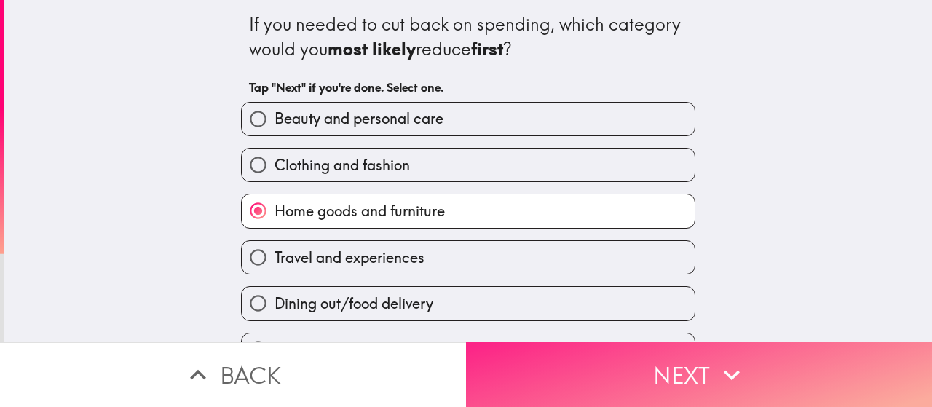
click at [485, 342] on button "Next" at bounding box center [699, 374] width 466 height 65
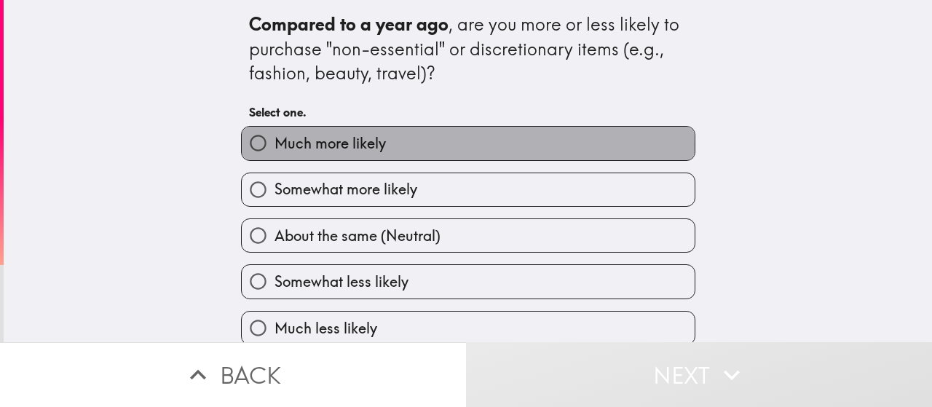
click at [394, 146] on label "Much more likely" at bounding box center [468, 143] width 453 height 33
click at [275, 146] on input "Much more likely" at bounding box center [258, 143] width 33 height 33
radio input "true"
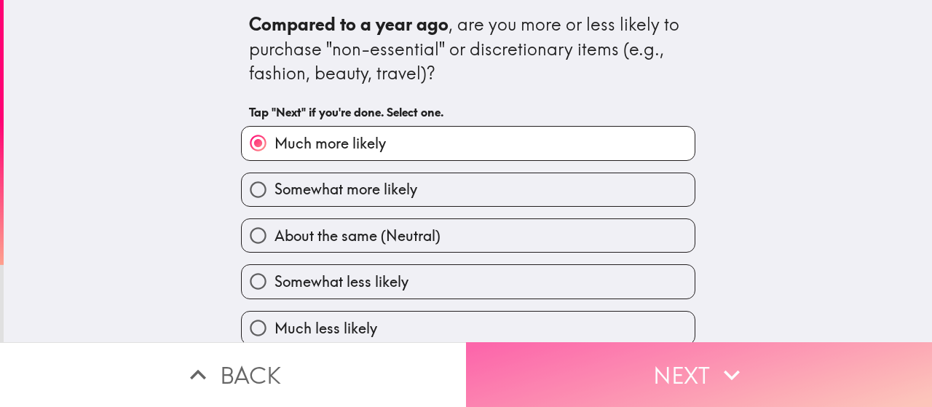
click at [510, 348] on button "Next" at bounding box center [699, 374] width 466 height 65
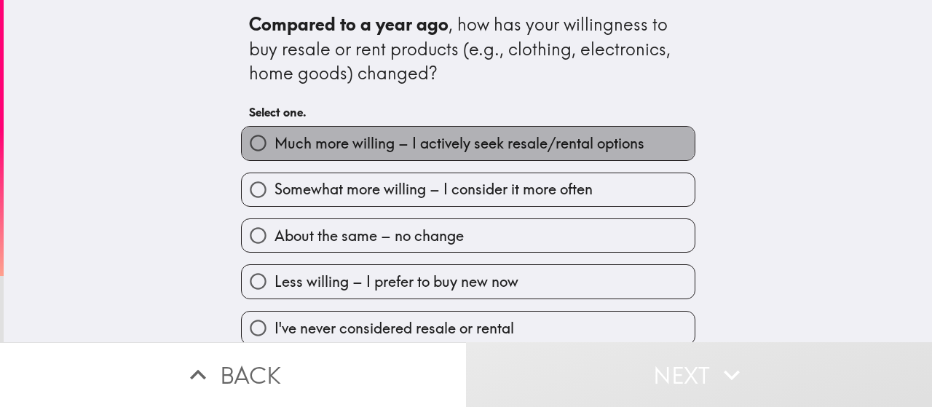
click at [367, 146] on span "Much more willing – I actively seek resale/rental options" at bounding box center [460, 143] width 370 height 20
click at [275, 146] on input "Much more willing – I actively seek resale/rental options" at bounding box center [258, 143] width 33 height 33
radio input "true"
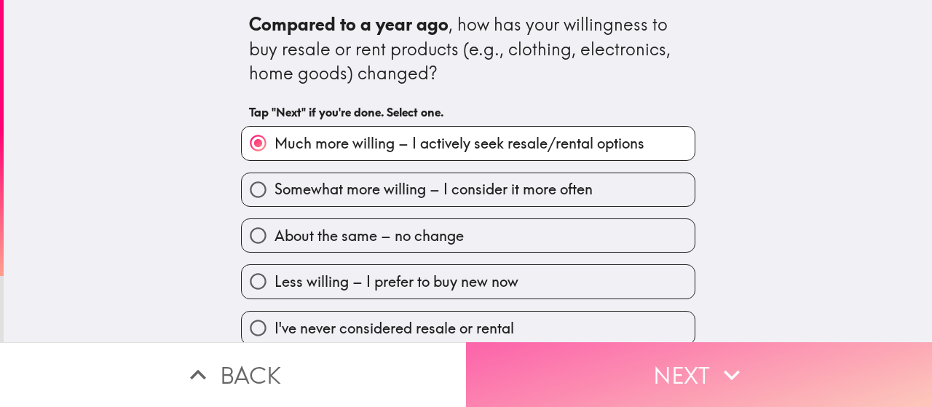
click at [515, 342] on button "Next" at bounding box center [699, 374] width 466 height 65
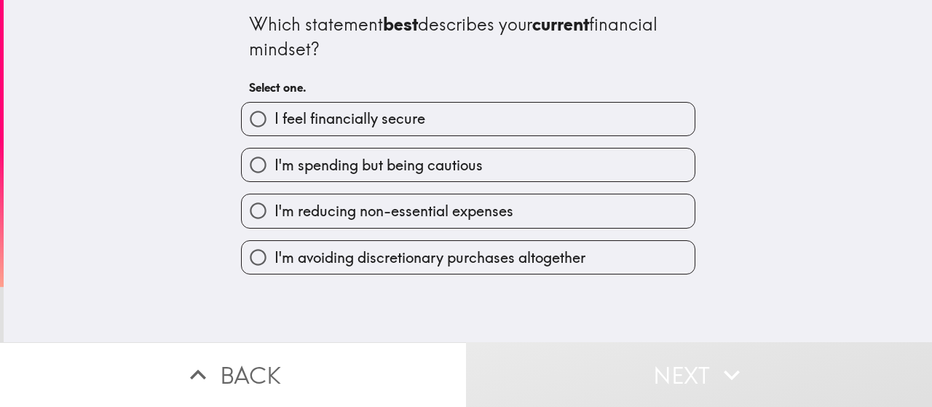
click at [364, 127] on span "I feel financially secure" at bounding box center [350, 118] width 151 height 20
click at [275, 127] on input "I feel financially secure" at bounding box center [258, 119] width 33 height 33
radio input "true"
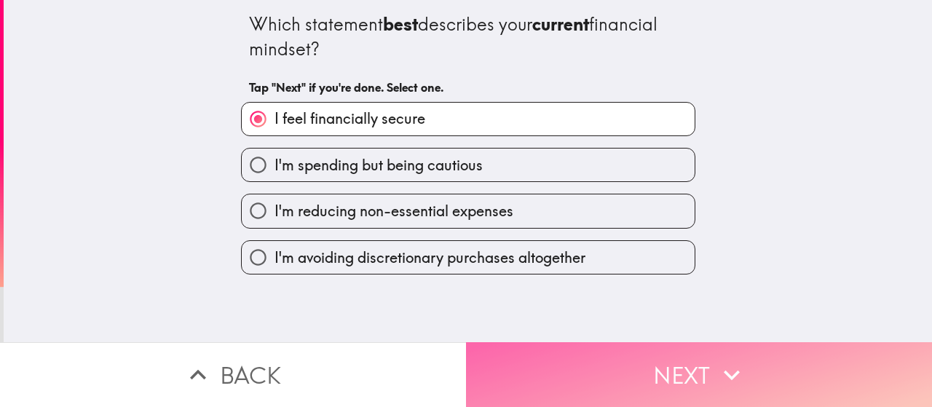
click at [521, 358] on button "Next" at bounding box center [699, 374] width 466 height 65
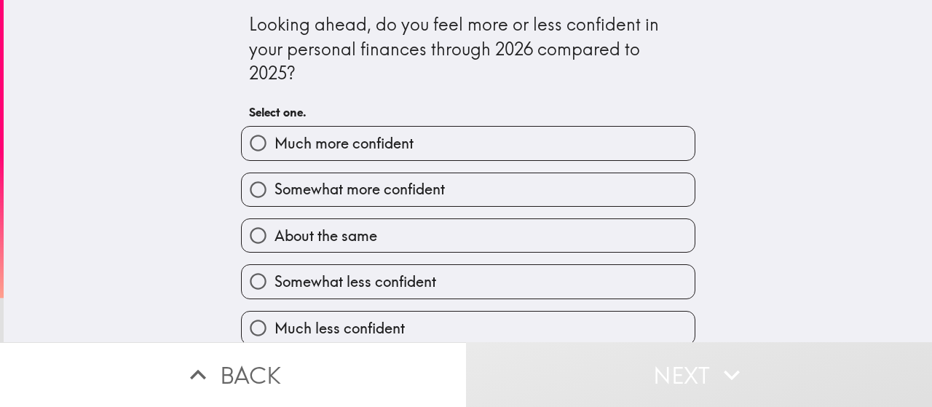
click at [418, 154] on label "Much more confident" at bounding box center [468, 143] width 453 height 33
click at [275, 154] on input "Much more confident" at bounding box center [258, 143] width 33 height 33
radio input "true"
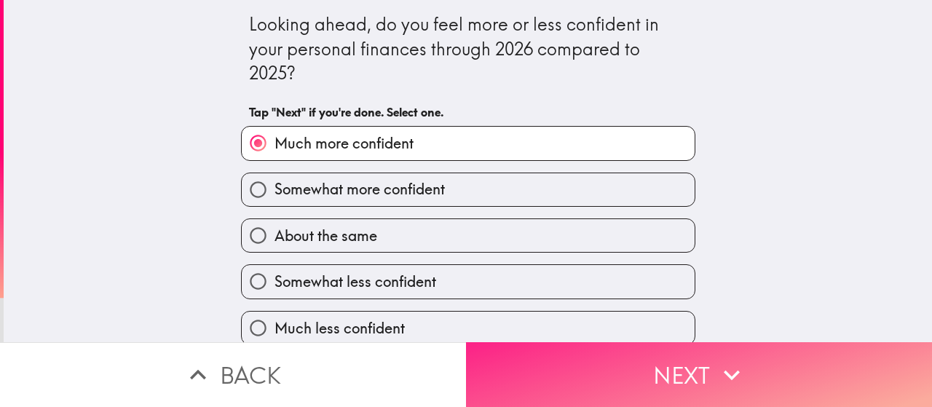
click at [556, 354] on button "Next" at bounding box center [699, 374] width 466 height 65
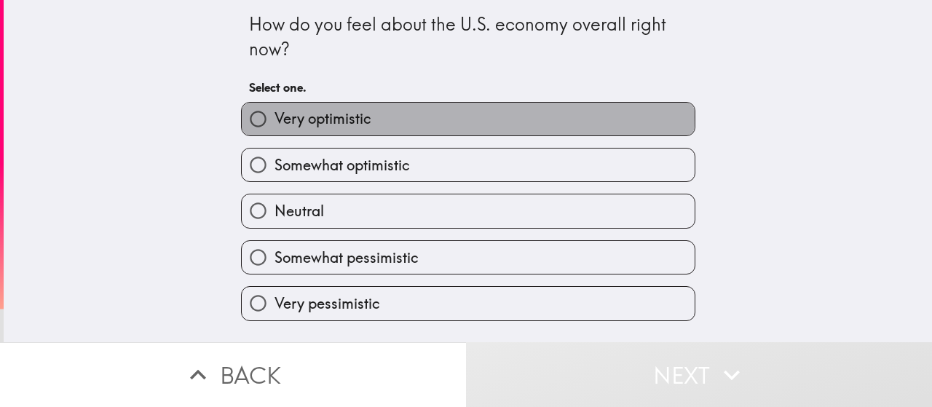
click at [390, 117] on label "Very optimistic" at bounding box center [468, 119] width 453 height 33
click at [275, 117] on input "Very optimistic" at bounding box center [258, 119] width 33 height 33
radio input "true"
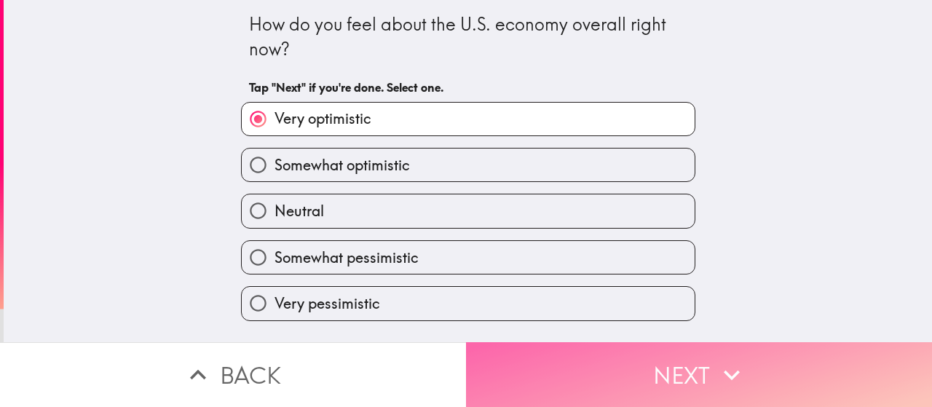
click at [601, 351] on button "Next" at bounding box center [699, 374] width 466 height 65
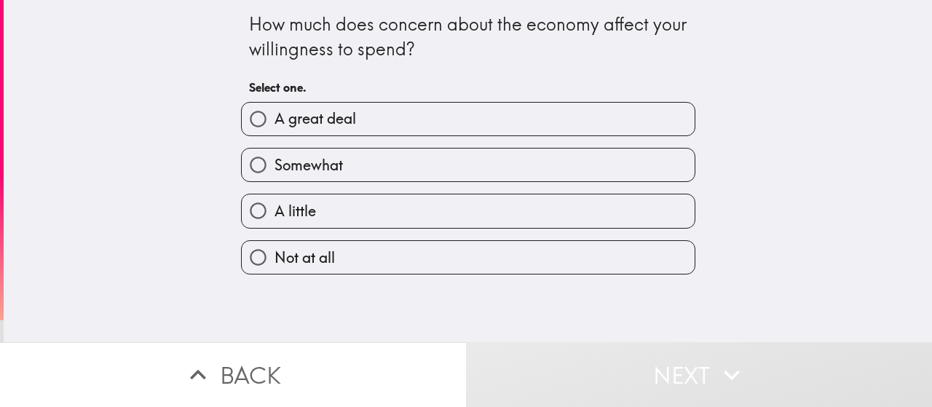
click at [398, 130] on label "A great deal" at bounding box center [468, 119] width 453 height 33
click at [275, 130] on input "A great deal" at bounding box center [258, 119] width 33 height 33
radio input "true"
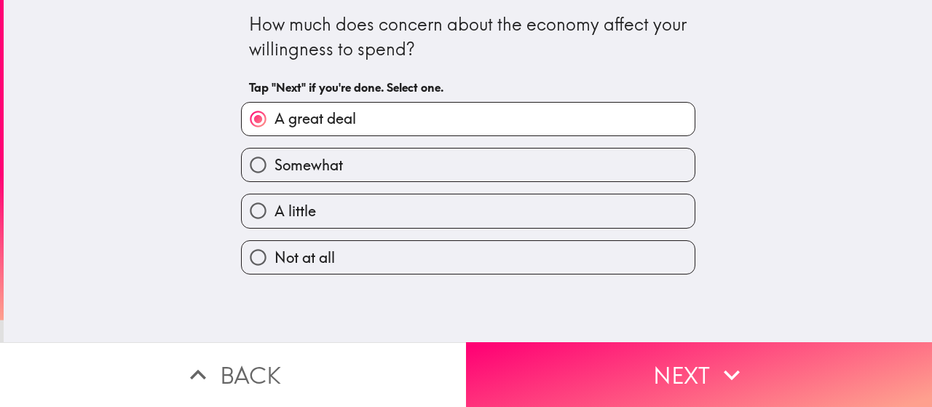
drag, startPoint x: 524, startPoint y: 342, endPoint x: 518, endPoint y: 336, distance: 8.3
click at [524, 343] on button "Next" at bounding box center [699, 374] width 466 height 65
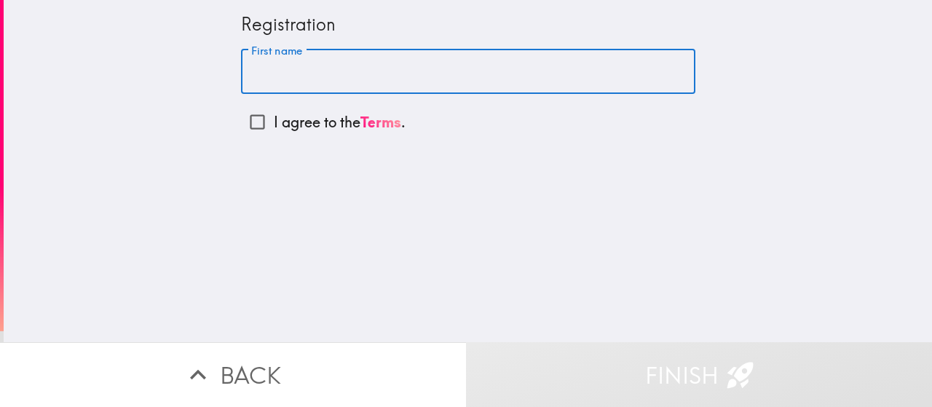
click at [347, 65] on input "First name" at bounding box center [468, 72] width 454 height 45
type input "[PERSON_NAME]"
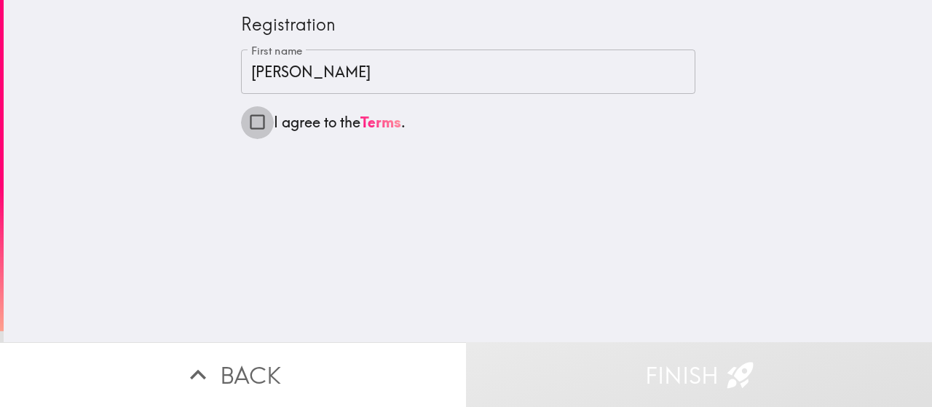
click at [250, 117] on input "I agree to the Terms ." at bounding box center [257, 122] width 33 height 33
checkbox input "true"
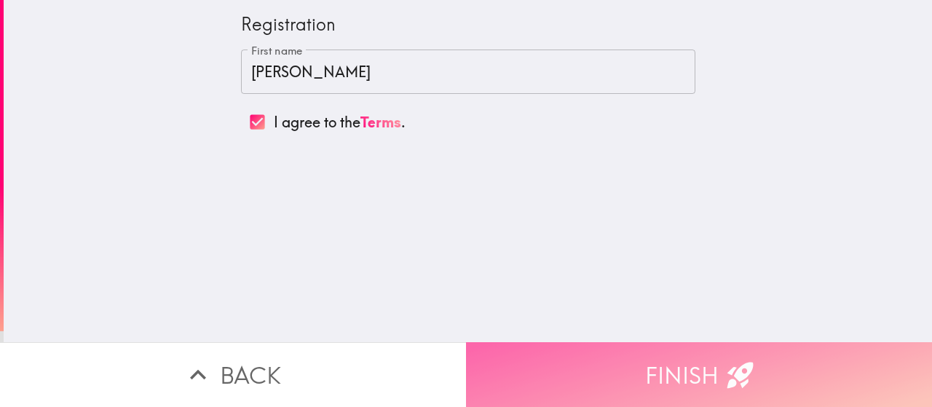
click at [534, 351] on button "Finish" at bounding box center [699, 374] width 466 height 65
